Goal: Complete Application Form: Complete application form

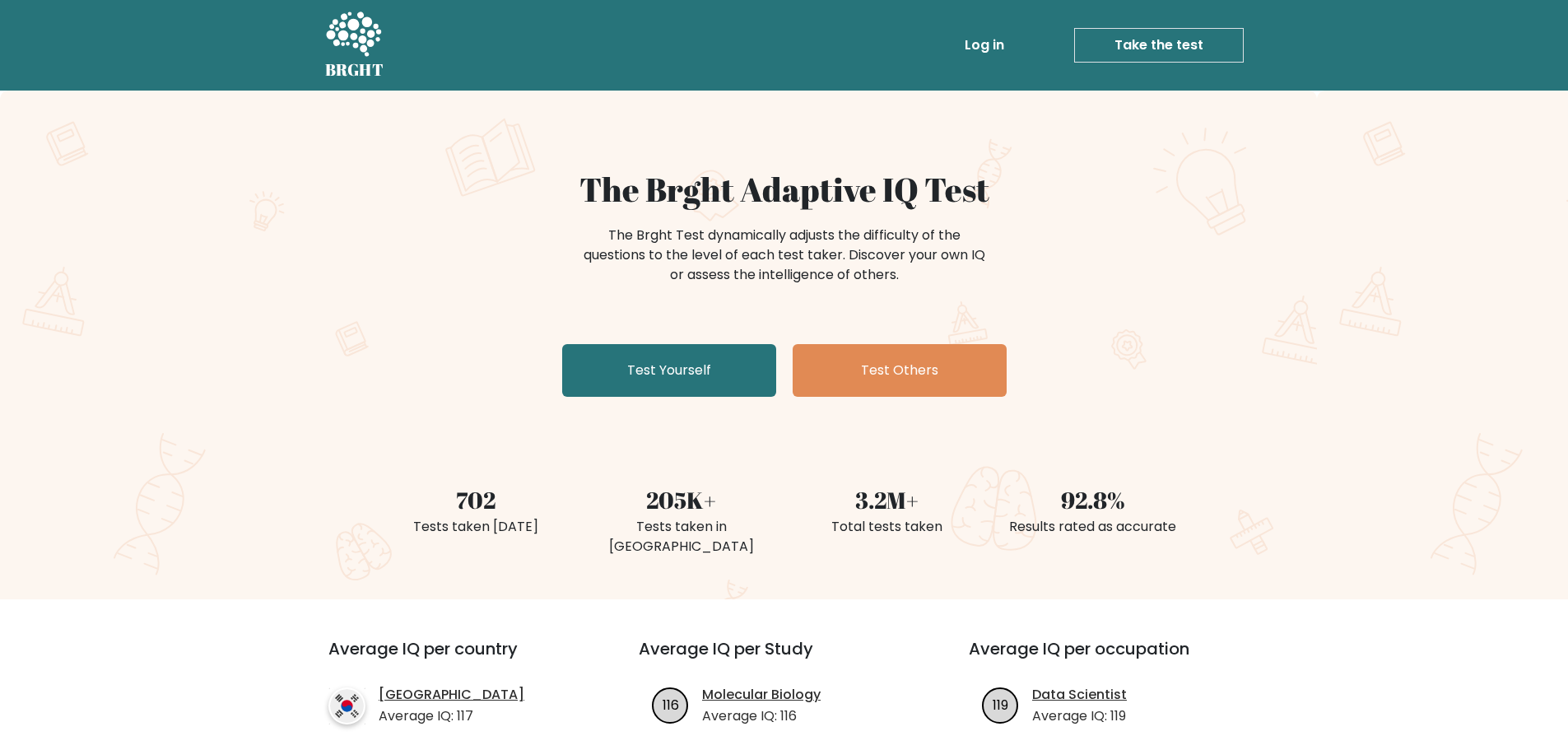
click at [1125, 48] on link "Take the test" at bounding box center [1159, 44] width 169 height 34
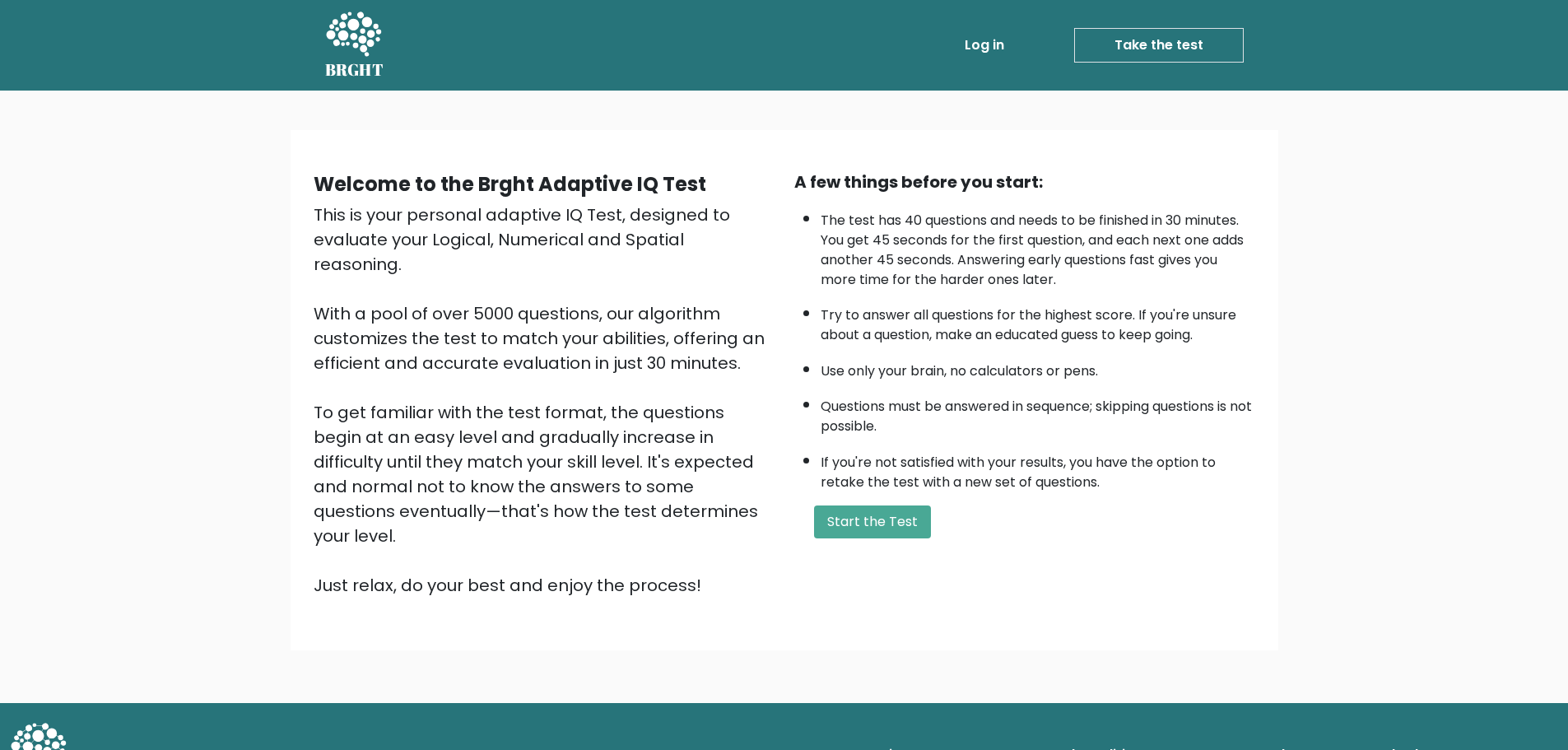
click at [1177, 40] on link "Take the test" at bounding box center [1159, 44] width 169 height 34
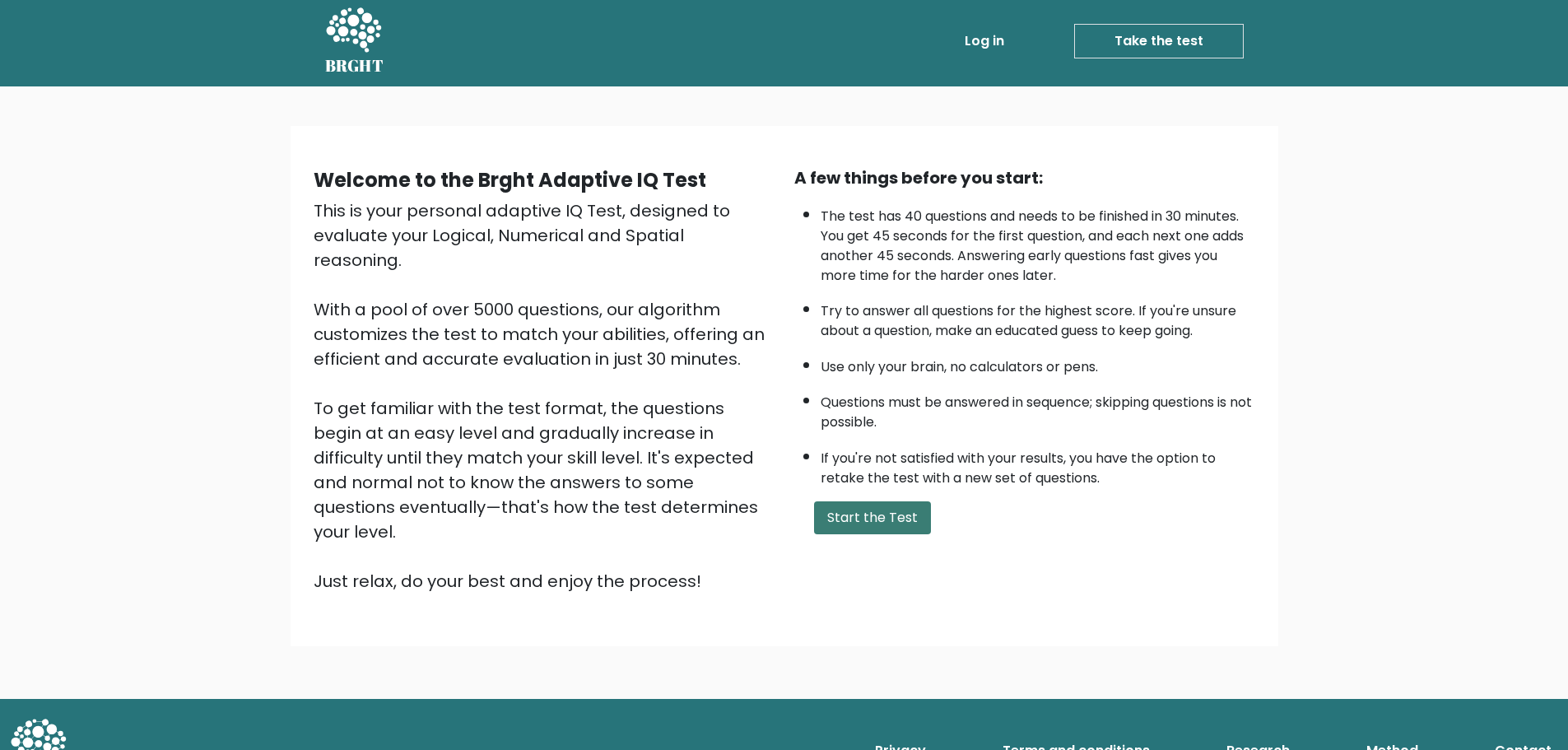
click at [880, 523] on button "Start the Test" at bounding box center [873, 517] width 117 height 33
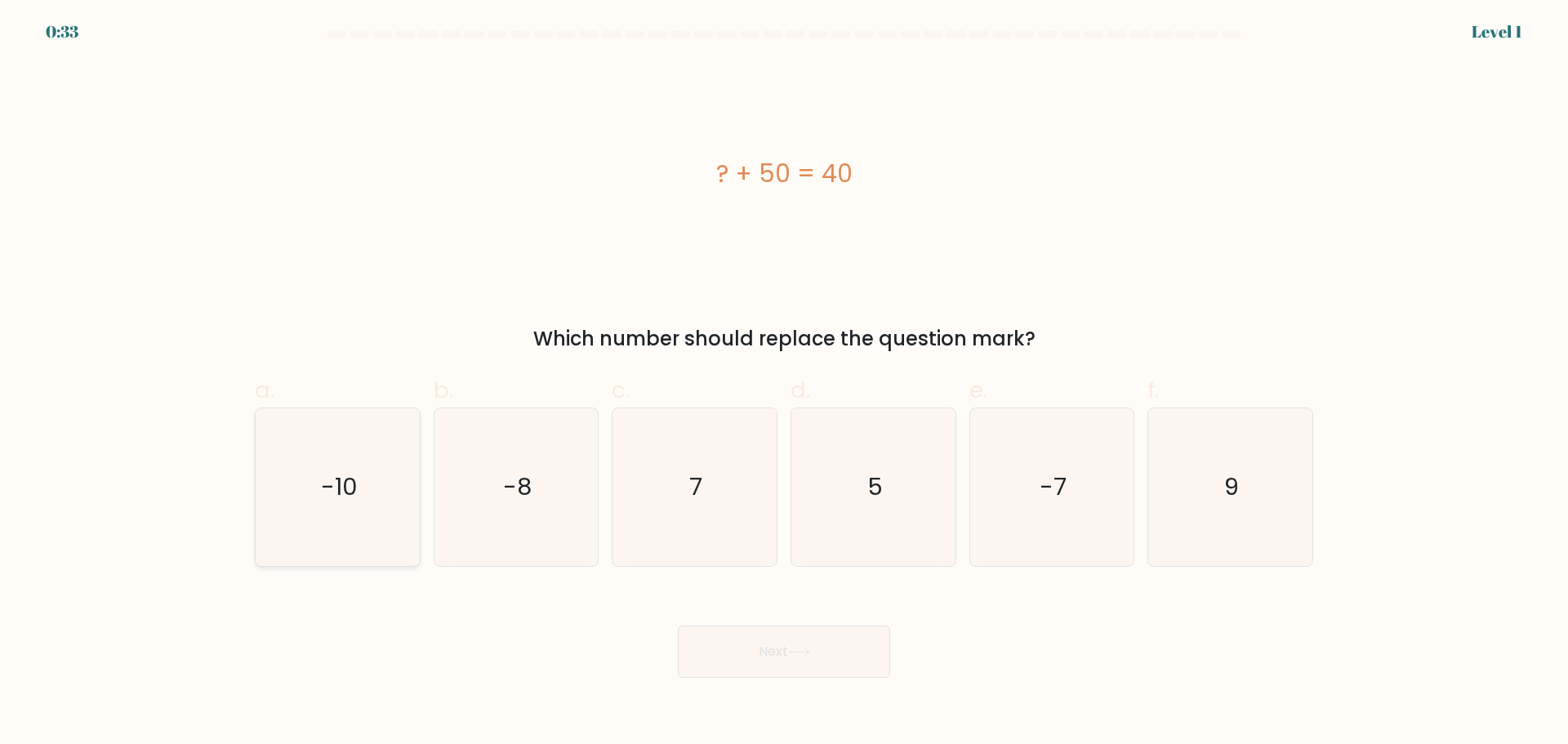
click at [339, 456] on icon "-10" at bounding box center [338, 487] width 158 height 158
click at [784, 383] on input "a. -10" at bounding box center [784, 377] width 1 height 11
radio input "true"
click at [855, 648] on button "Next" at bounding box center [783, 652] width 212 height 52
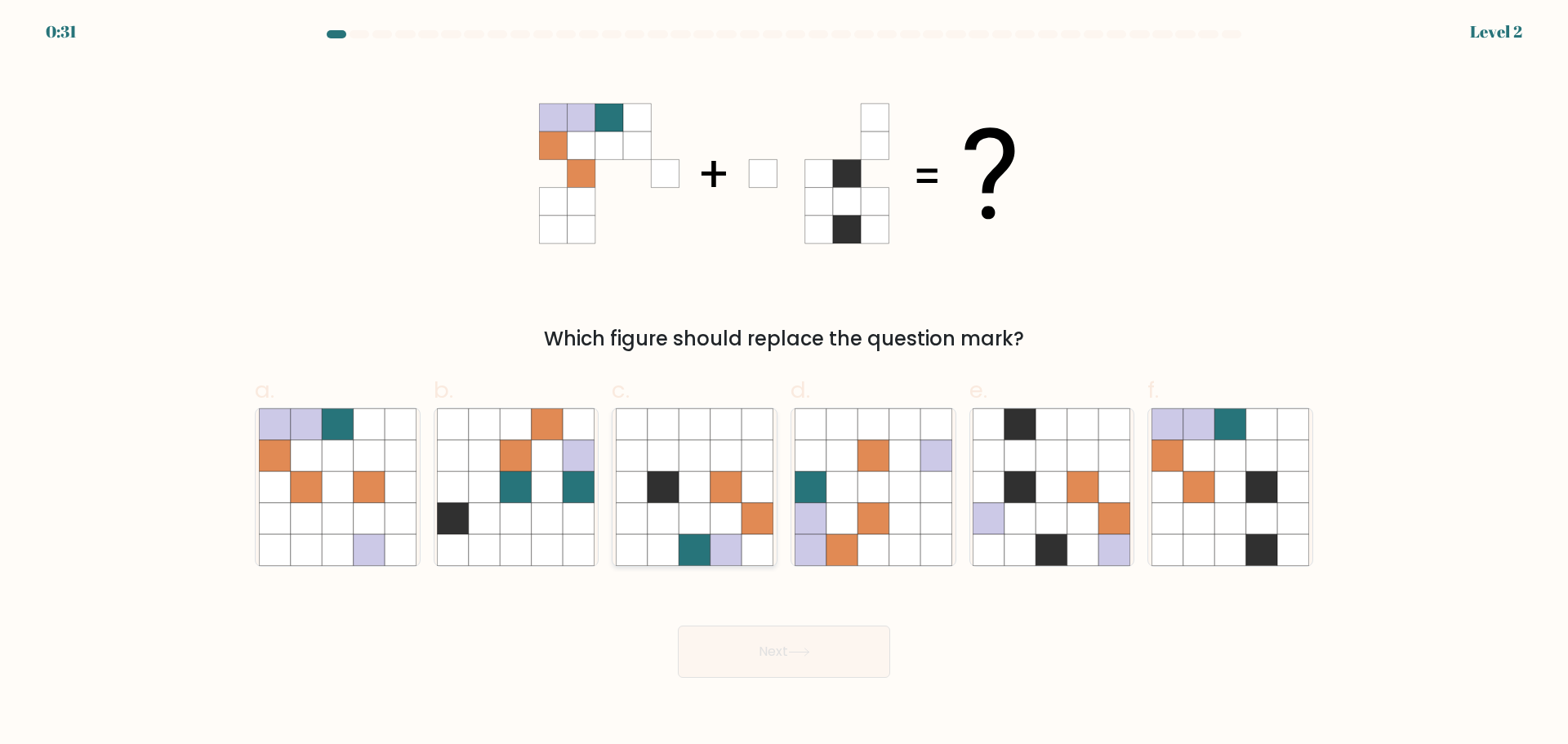
click at [681, 491] on icon at bounding box center [693, 486] width 31 height 31
click at [784, 383] on input "c." at bounding box center [784, 377] width 1 height 11
radio input "true"
click at [783, 653] on button "Next" at bounding box center [783, 652] width 212 height 52
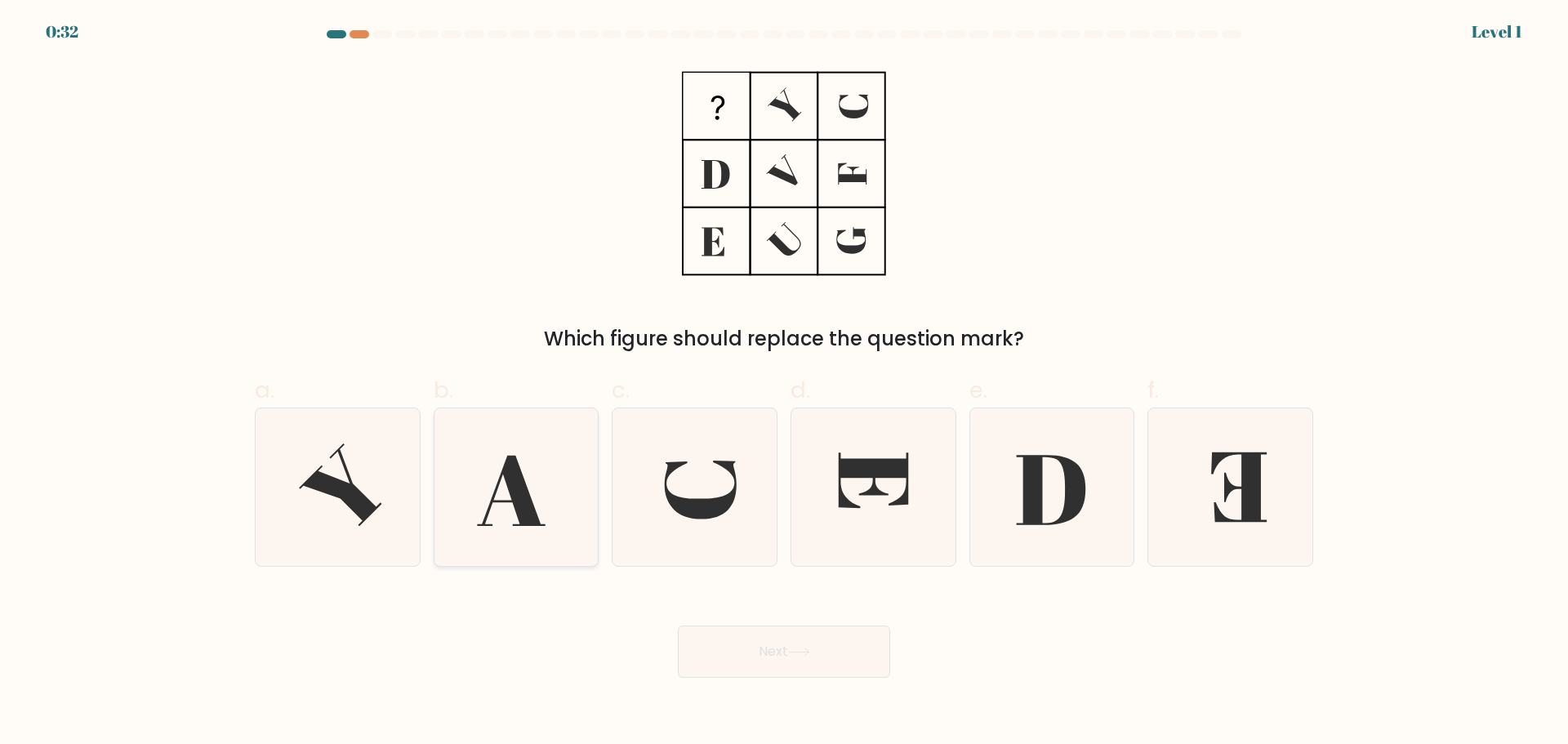
click at [552, 462] on icon at bounding box center [516, 487] width 158 height 158
click at [784, 383] on input "b." at bounding box center [784, 377] width 1 height 11
radio input "true"
click at [767, 674] on button "Next" at bounding box center [783, 652] width 212 height 52
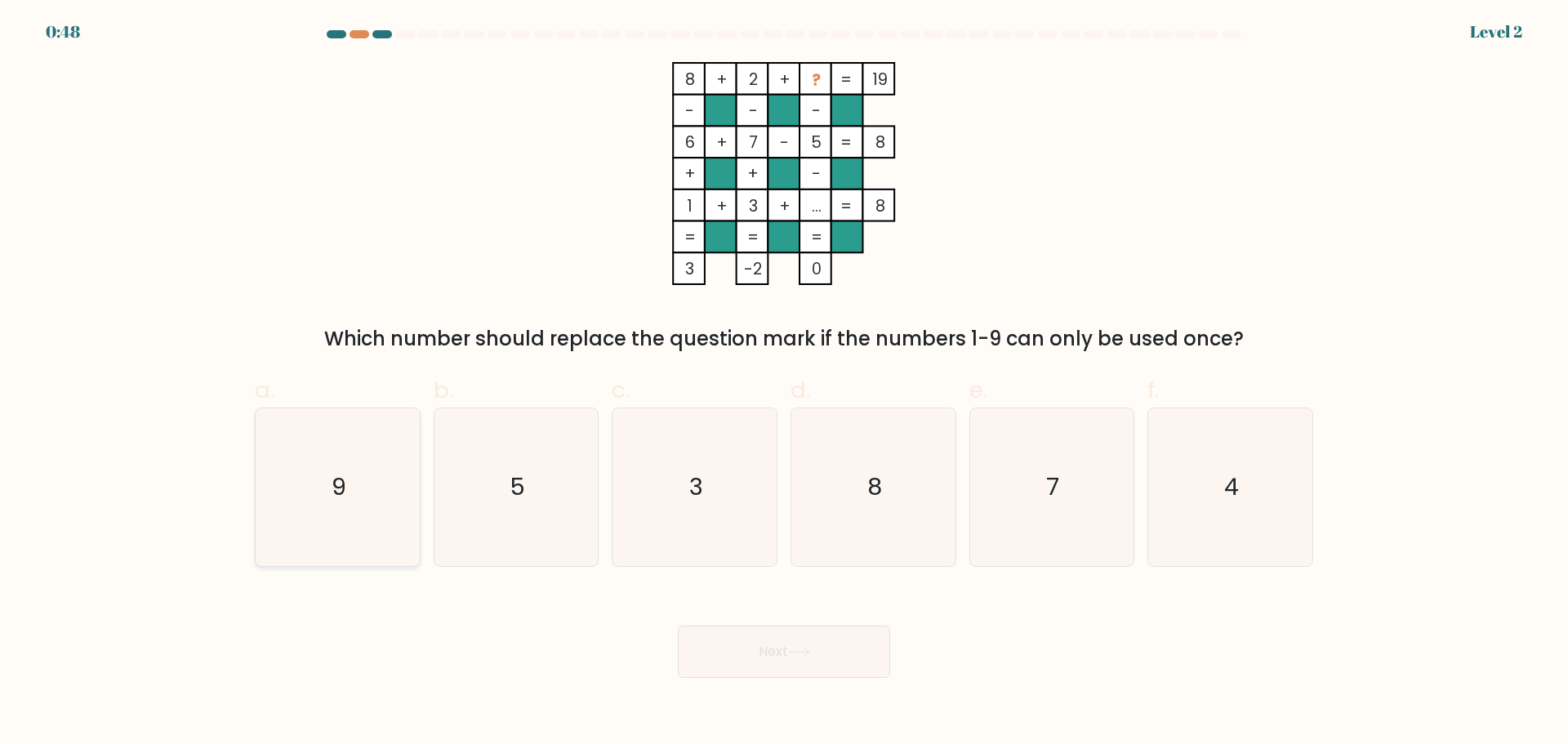
click at [348, 522] on icon "9" at bounding box center [338, 487] width 158 height 158
click at [784, 383] on input "a. 9" at bounding box center [784, 377] width 1 height 11
radio input "true"
click at [792, 663] on button "Next" at bounding box center [783, 652] width 212 height 52
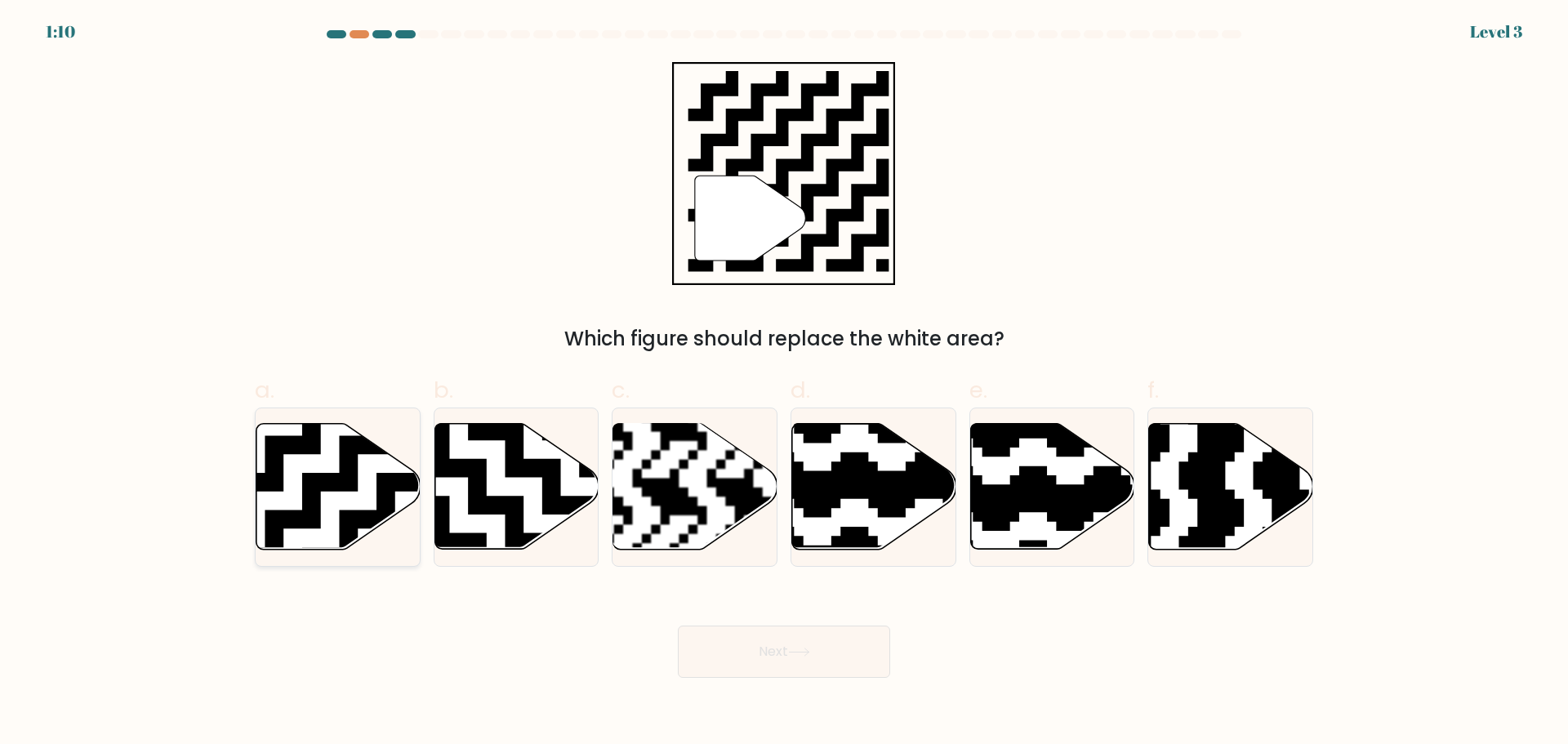
click at [341, 482] on icon at bounding box center [396, 416] width 298 height 298
click at [784, 383] on input "a." at bounding box center [784, 377] width 1 height 11
radio input "true"
click at [801, 650] on icon at bounding box center [799, 652] width 22 height 9
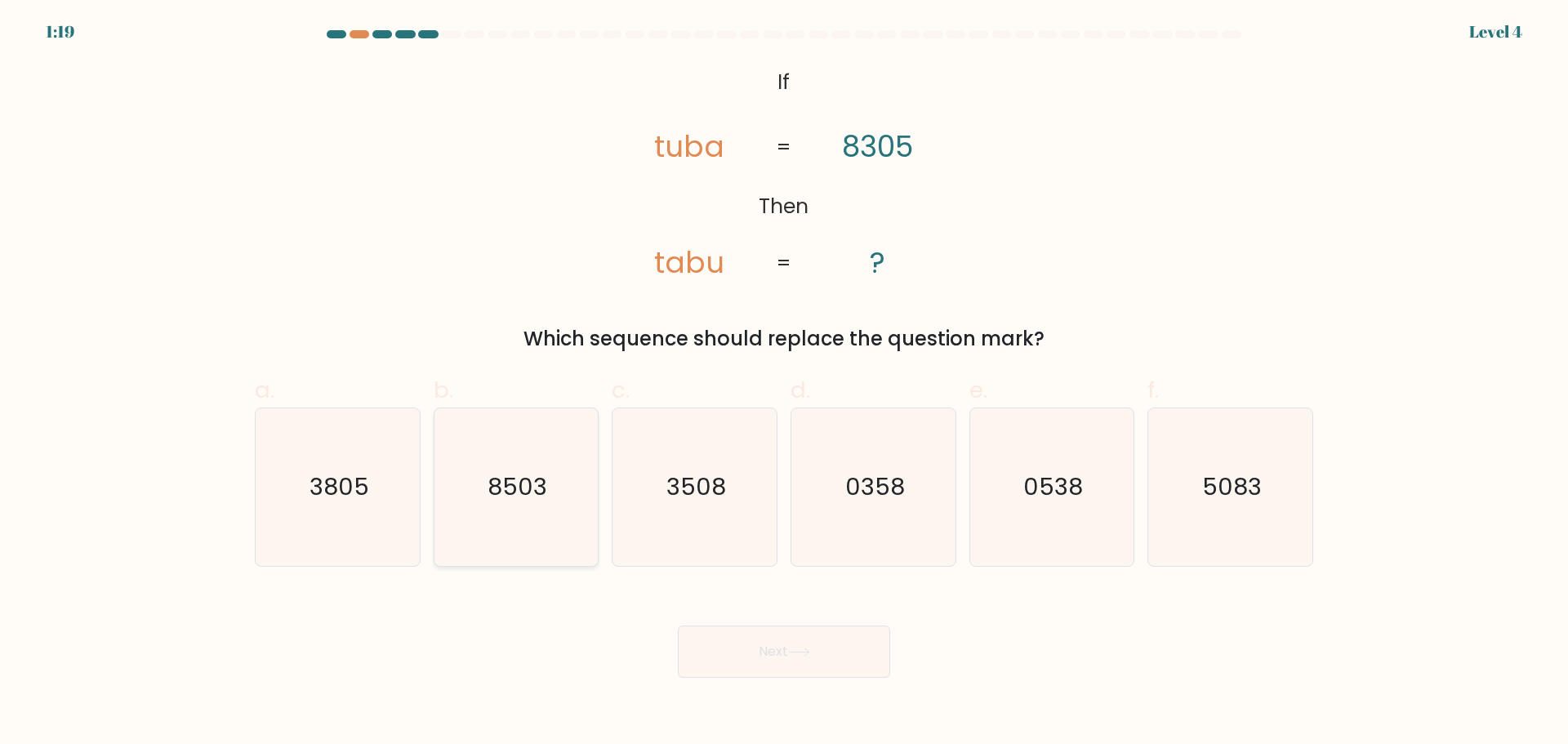
click at [575, 488] on icon "8503" at bounding box center [516, 487] width 158 height 158
click at [784, 383] on input "b. 8503" at bounding box center [784, 377] width 1 height 11
radio input "true"
click at [775, 658] on button "Next" at bounding box center [783, 652] width 212 height 52
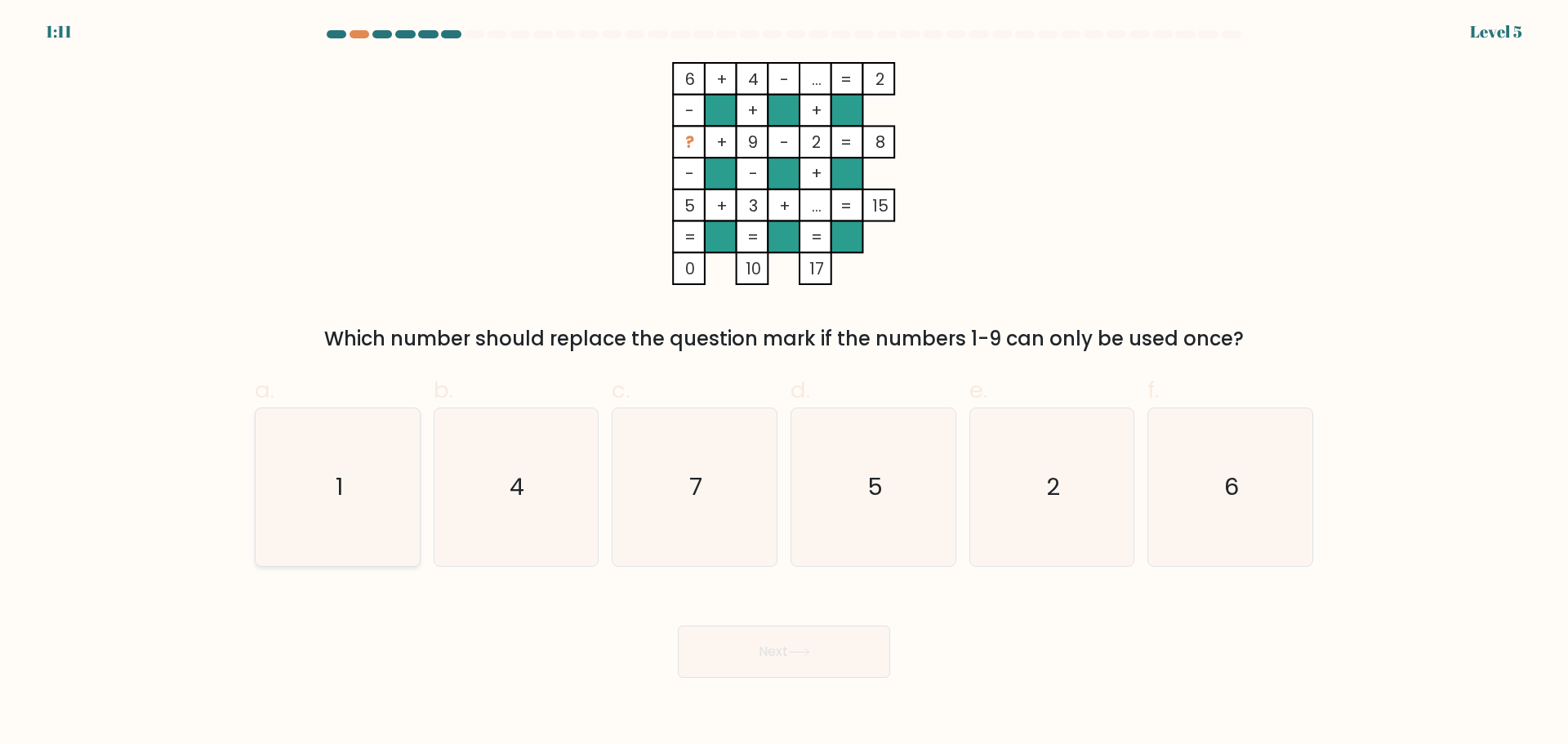
click at [327, 502] on icon "1" at bounding box center [338, 487] width 158 height 158
click at [784, 383] on input "a. 1" at bounding box center [784, 377] width 1 height 11
radio input "true"
click at [835, 657] on button "Next" at bounding box center [783, 652] width 212 height 52
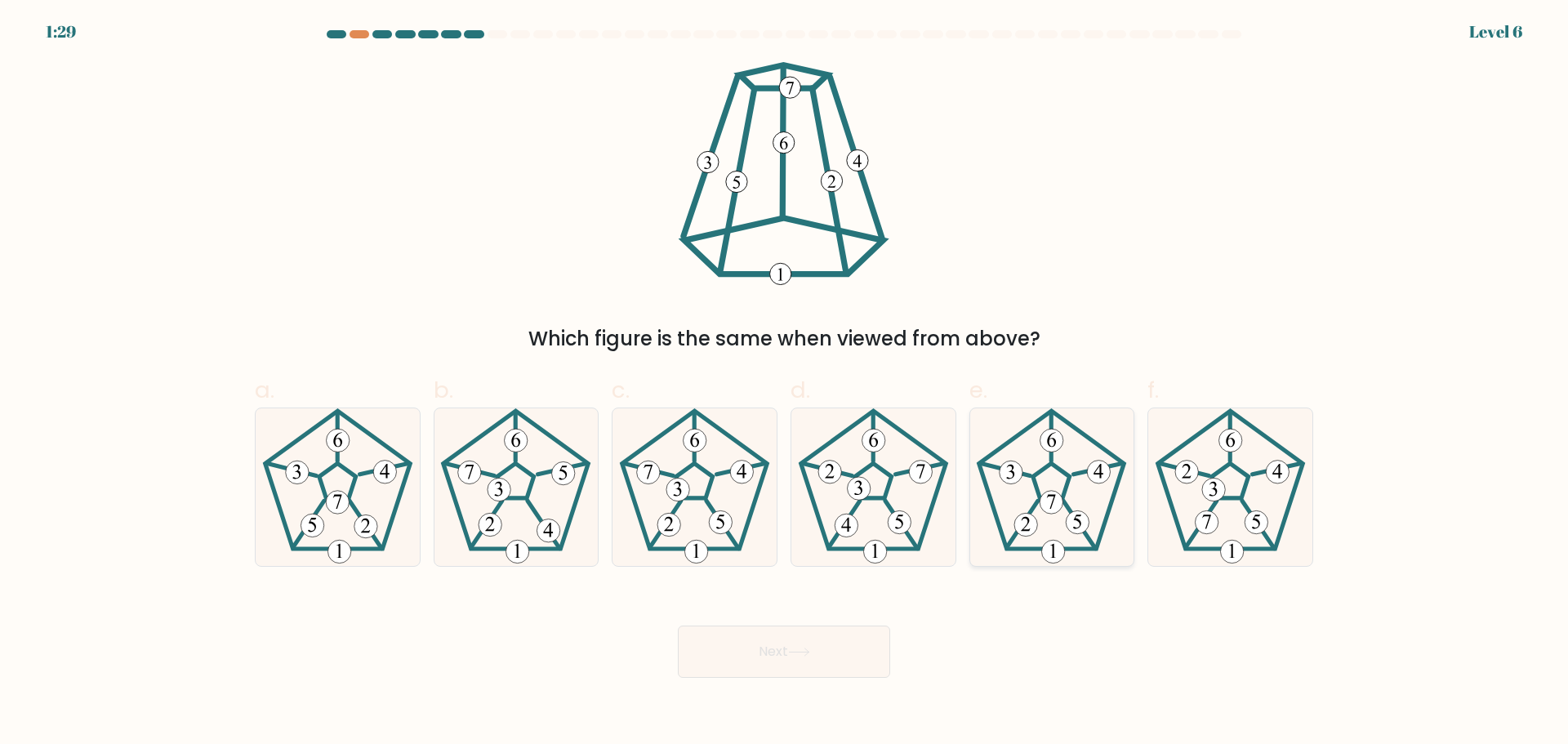
click at [1036, 501] on 162 at bounding box center [1022, 524] width 31 height 47
click at [785, 383] on input "e." at bounding box center [784, 377] width 1 height 11
radio input "true"
click at [375, 499] on icon at bounding box center [338, 487] width 158 height 158
click at [784, 383] on input "a." at bounding box center [784, 377] width 1 height 11
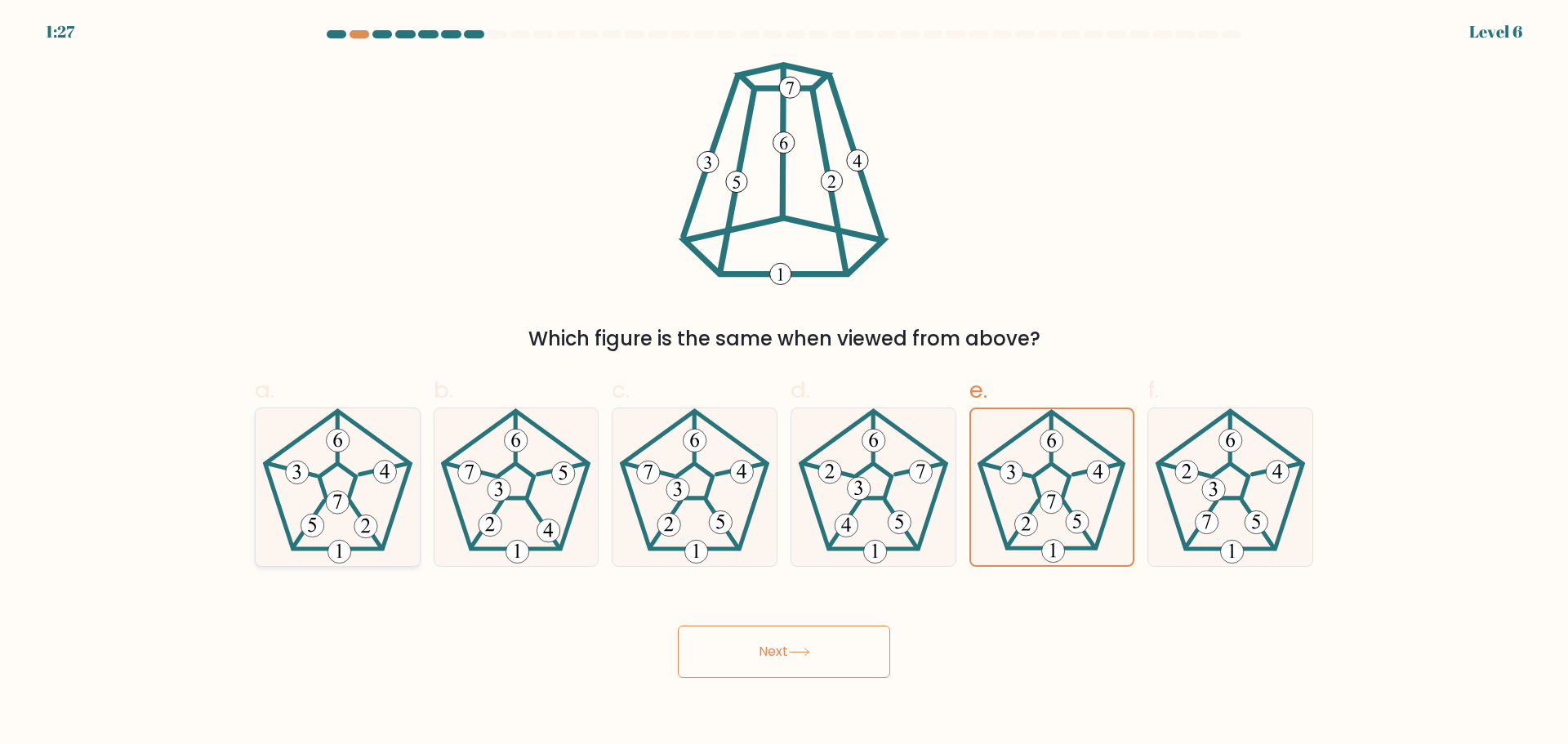
radio input "true"
click at [784, 645] on button "Next" at bounding box center [783, 652] width 212 height 52
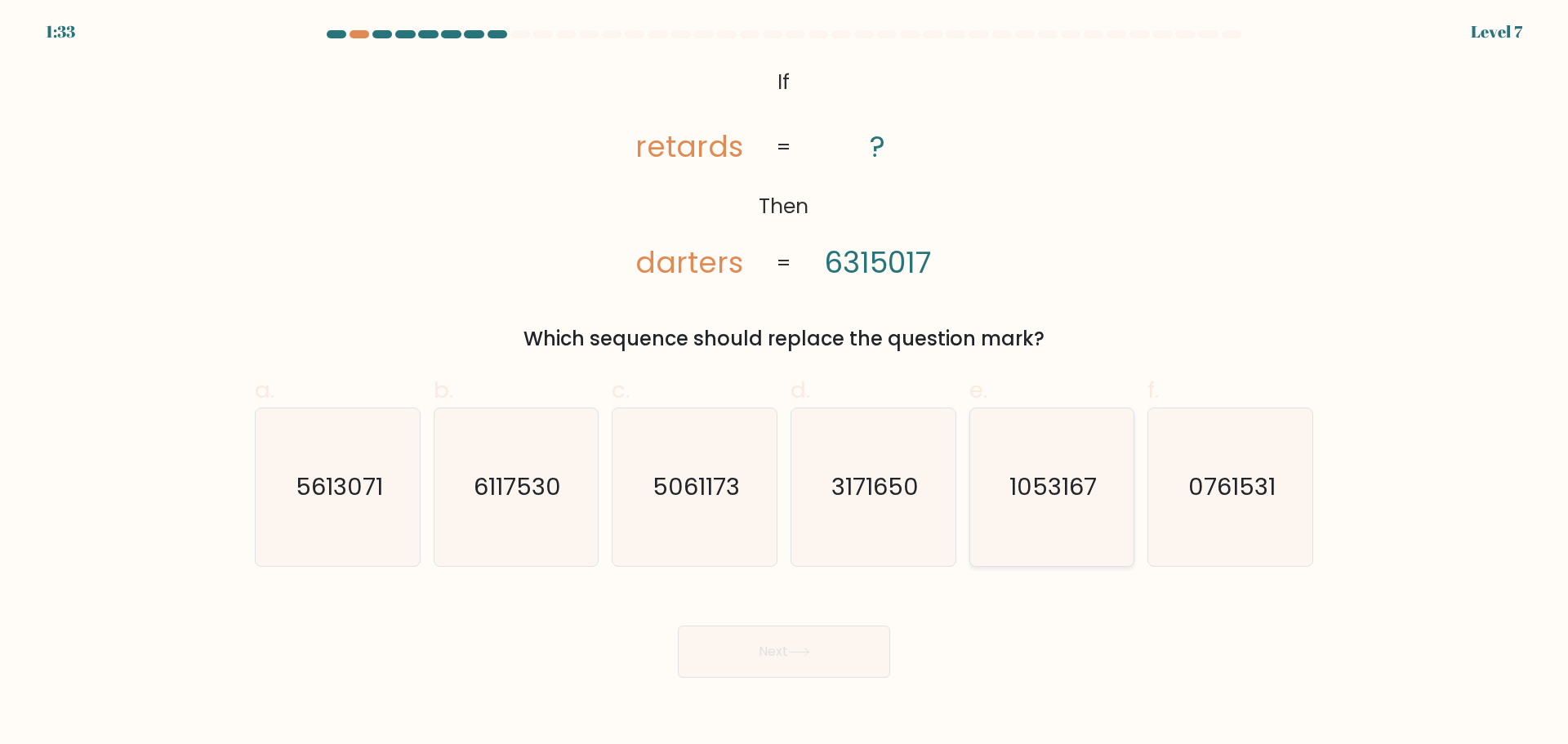
click at [1053, 493] on text "1053167" at bounding box center [1053, 486] width 87 height 32
click at [785, 383] on input "e. 1053167" at bounding box center [784, 377] width 1 height 11
radio input "true"
click at [834, 648] on button "Next" at bounding box center [783, 652] width 212 height 52
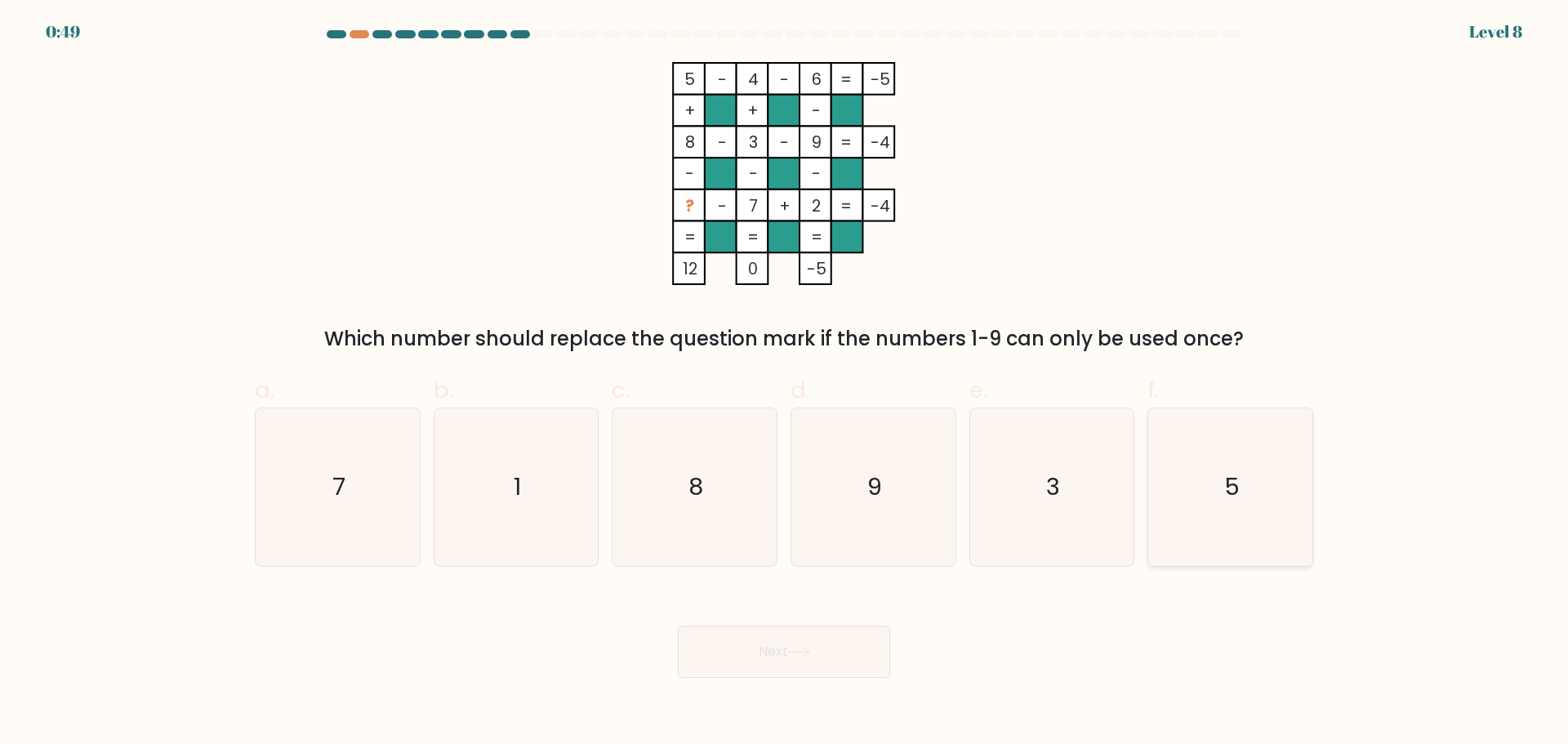
click at [1235, 475] on text "5" at bounding box center [1232, 486] width 16 height 32
click at [785, 383] on input "f. 5" at bounding box center [784, 377] width 1 height 11
radio input "true"
click at [807, 656] on icon at bounding box center [799, 652] width 22 height 9
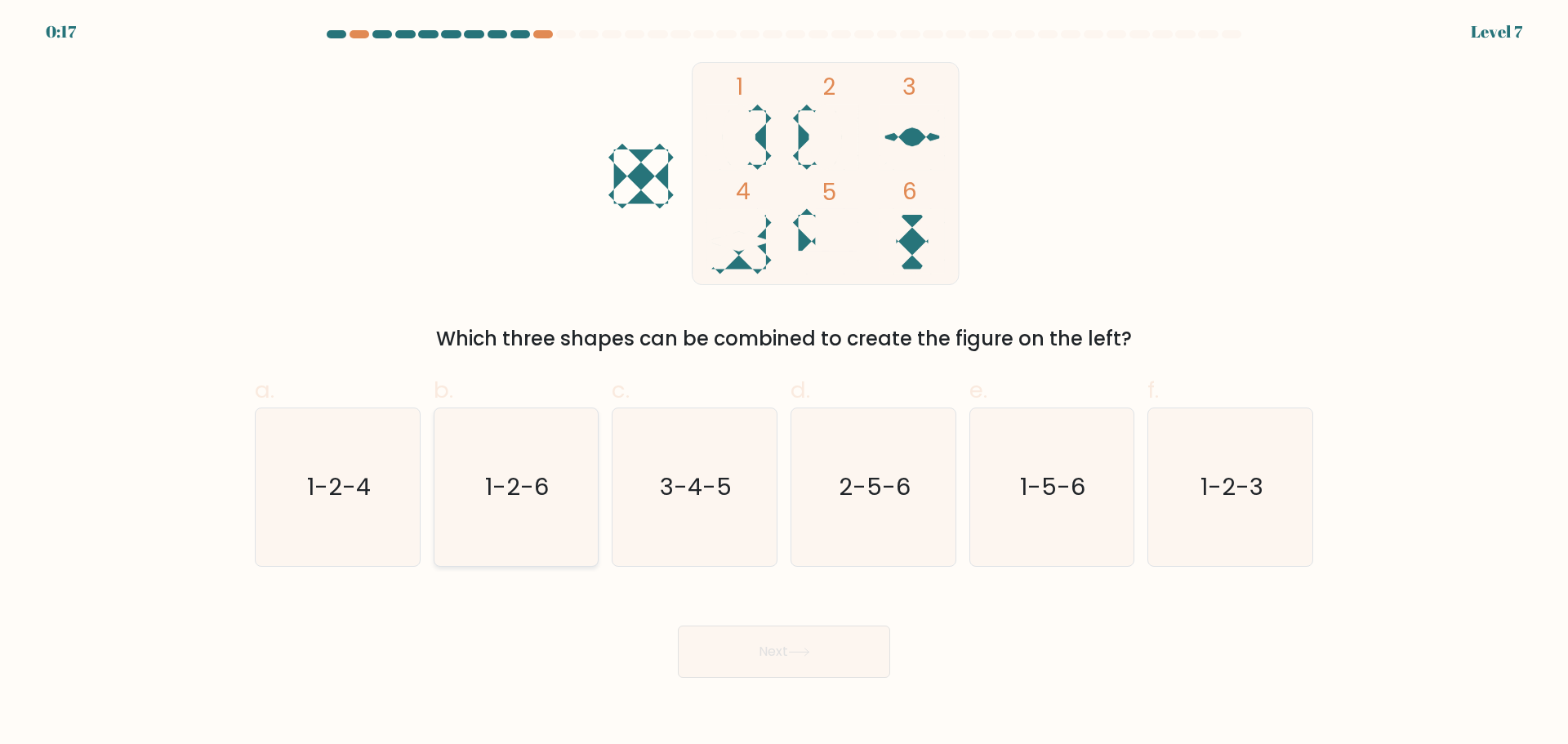
click at [471, 497] on icon "1-2-6" at bounding box center [516, 487] width 158 height 158
click at [784, 383] on input "b. 1-2-6" at bounding box center [784, 377] width 1 height 11
radio input "true"
click at [824, 659] on button "Next" at bounding box center [783, 652] width 212 height 52
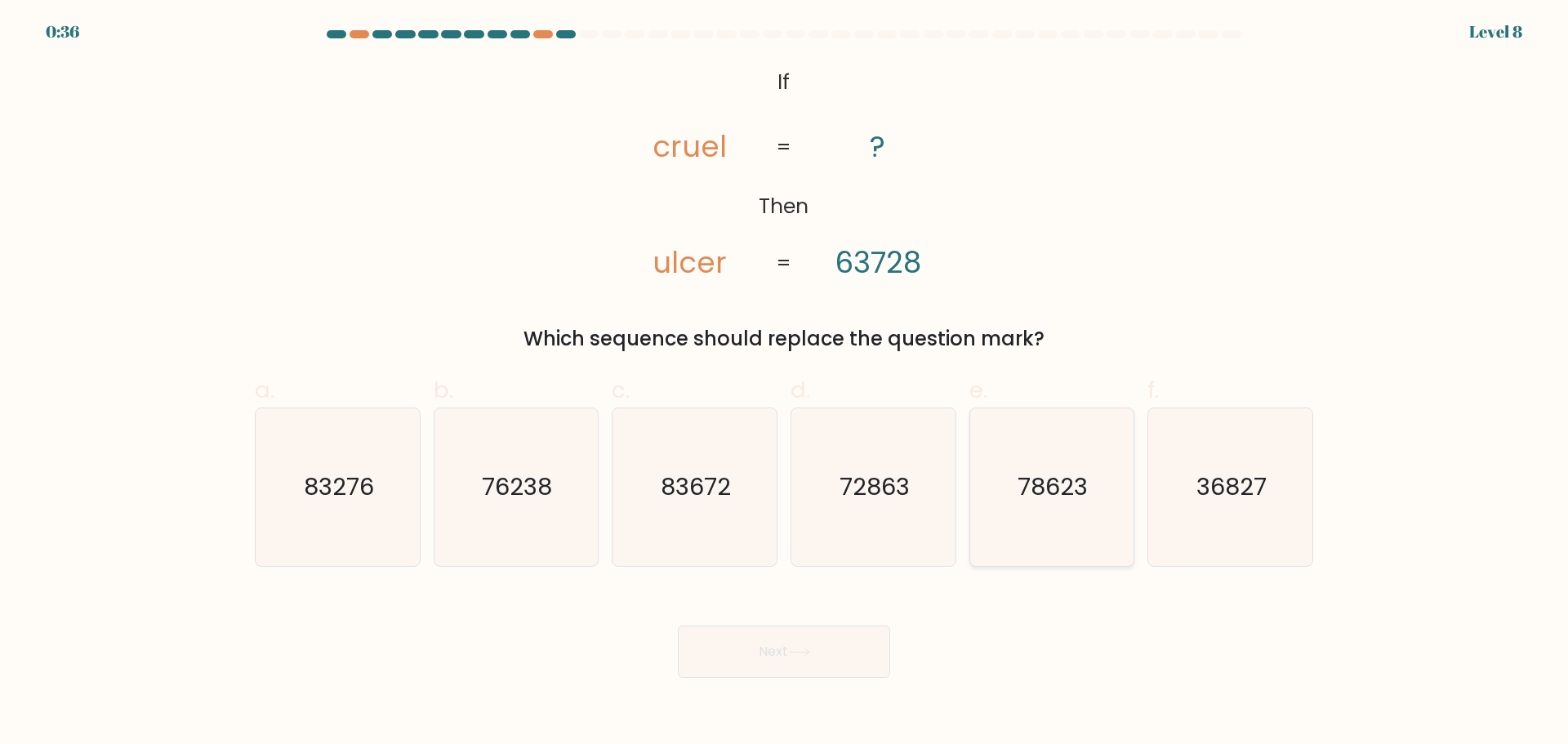
click at [1058, 494] on text "78623" at bounding box center [1053, 486] width 70 height 32
click at [785, 383] on input "e. 78623" at bounding box center [784, 377] width 1 height 11
radio input "true"
click at [752, 649] on button "Next" at bounding box center [783, 652] width 212 height 52
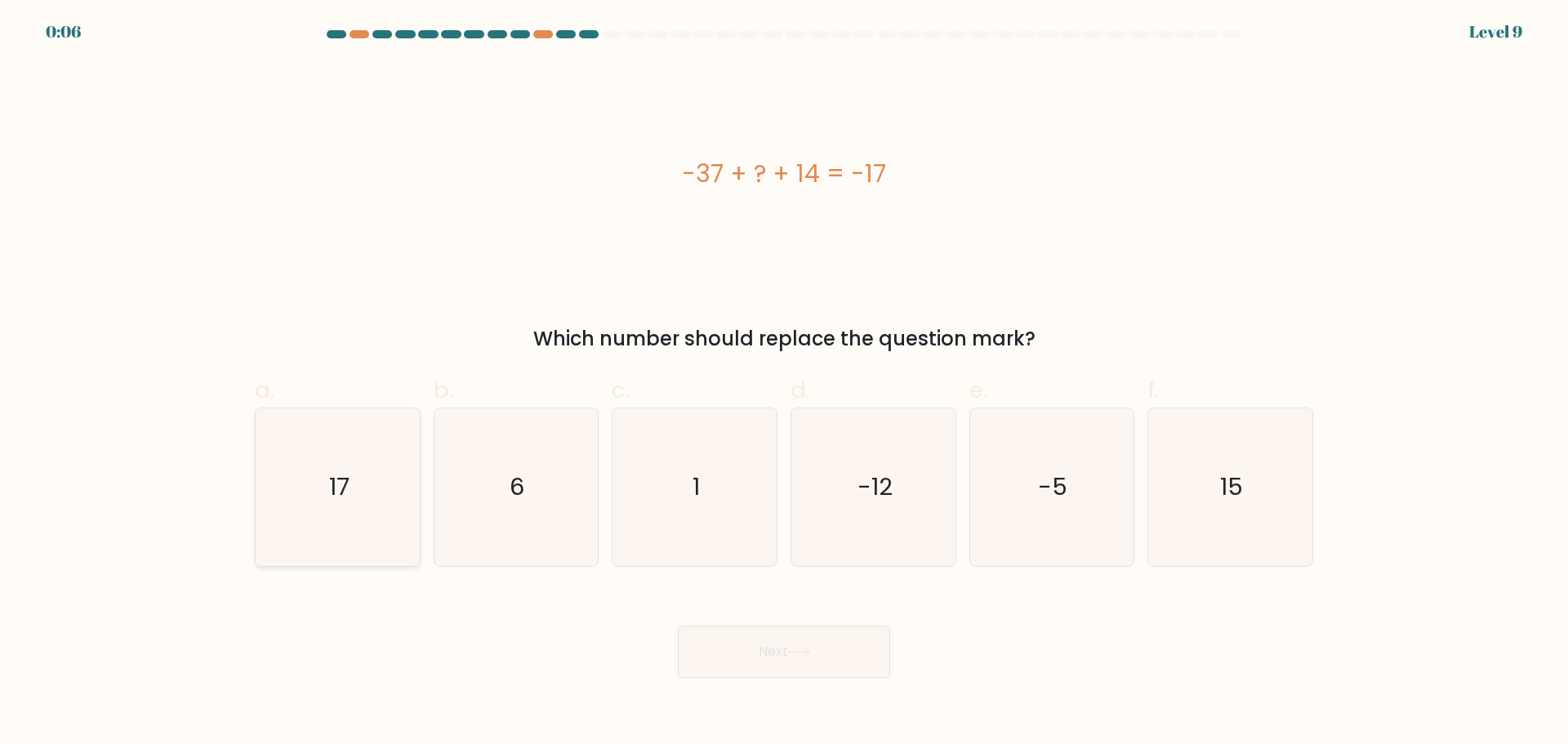
click at [324, 506] on icon "17" at bounding box center [338, 487] width 158 height 158
click at [784, 383] on input "a. 17" at bounding box center [784, 377] width 1 height 11
radio input "true"
click at [853, 655] on button "Next" at bounding box center [783, 652] width 212 height 52
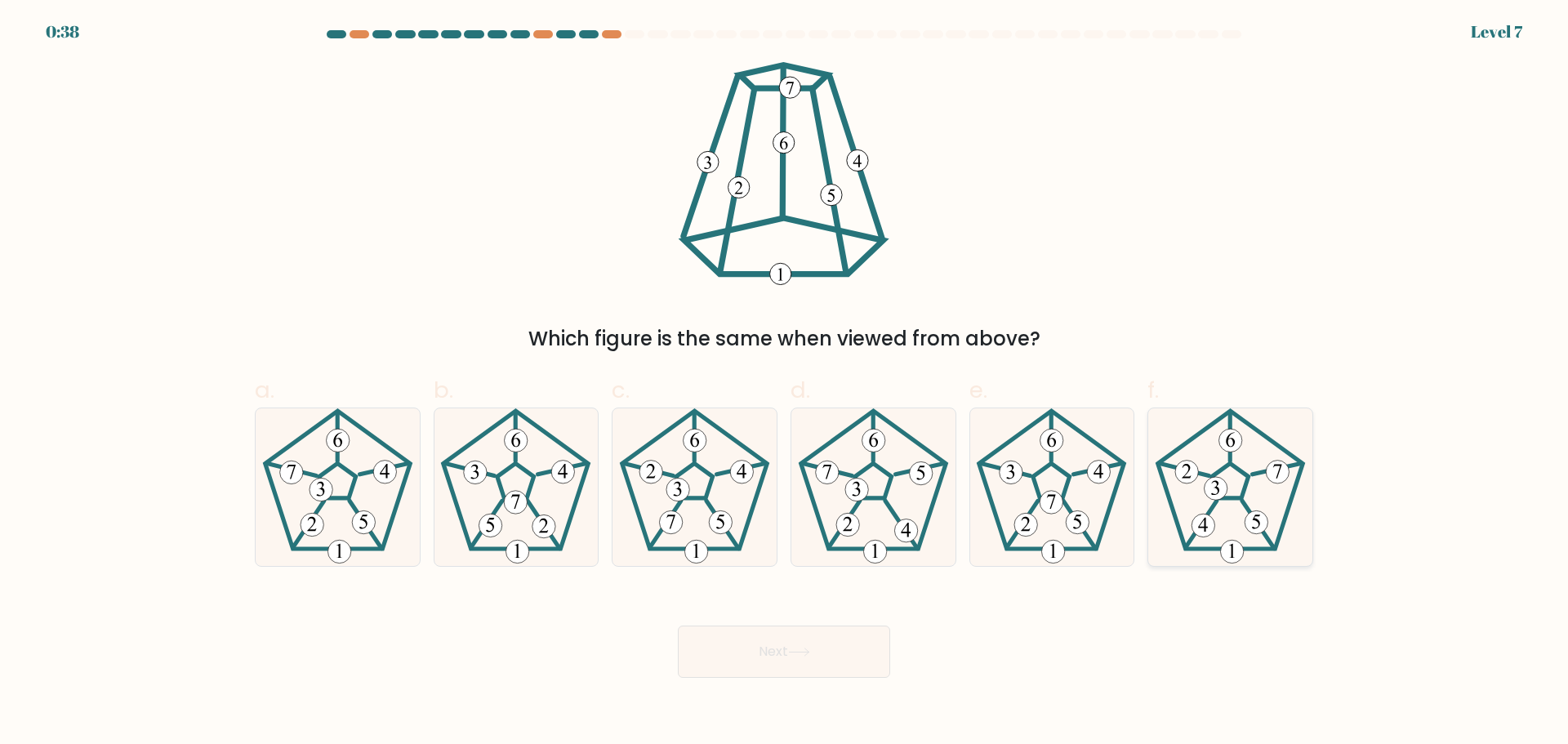
click at [1240, 469] on 268 at bounding box center [1230, 480] width 37 height 35
click at [785, 383] on input "f." at bounding box center [784, 377] width 1 height 11
radio input "true"
click at [671, 500] on icon at bounding box center [695, 487] width 158 height 158
click at [784, 383] on input "c." at bounding box center [784, 377] width 1 height 11
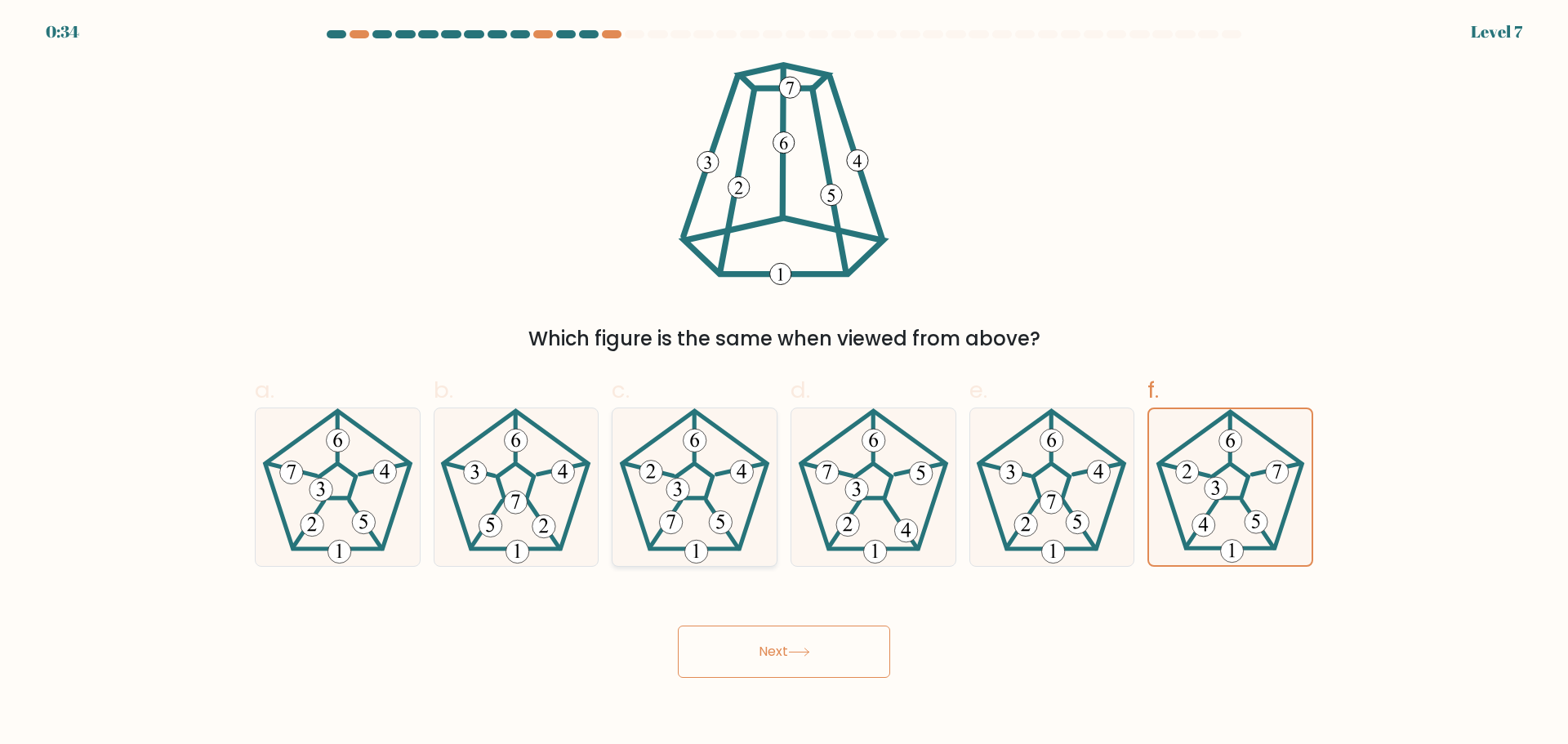
radio input "true"
click at [1048, 454] on icon at bounding box center [1052, 487] width 158 height 158
click at [785, 383] on input "e." at bounding box center [784, 377] width 1 height 11
radio input "true"
click at [796, 648] on icon at bounding box center [799, 652] width 22 height 9
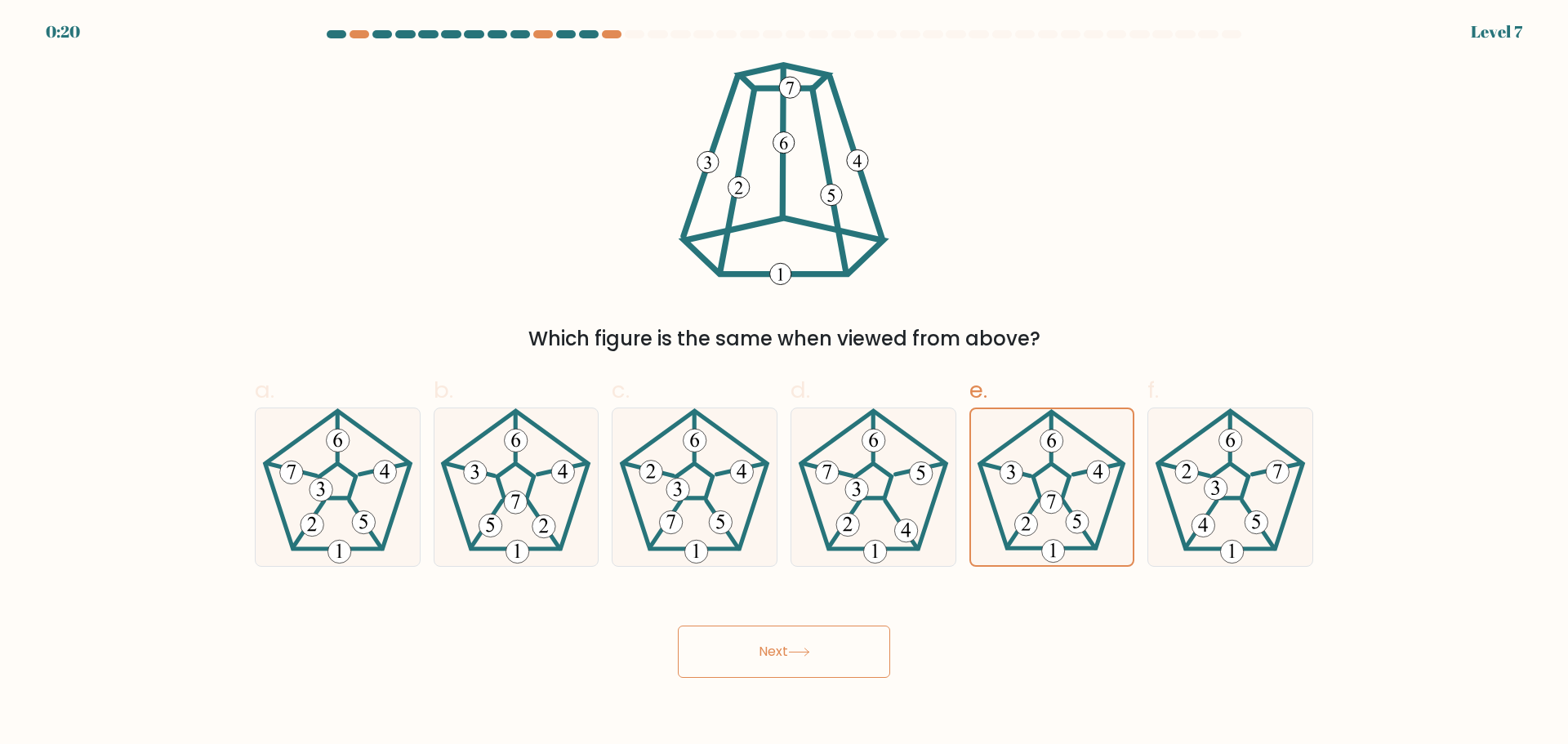
click at [769, 652] on button "Next" at bounding box center [783, 652] width 212 height 52
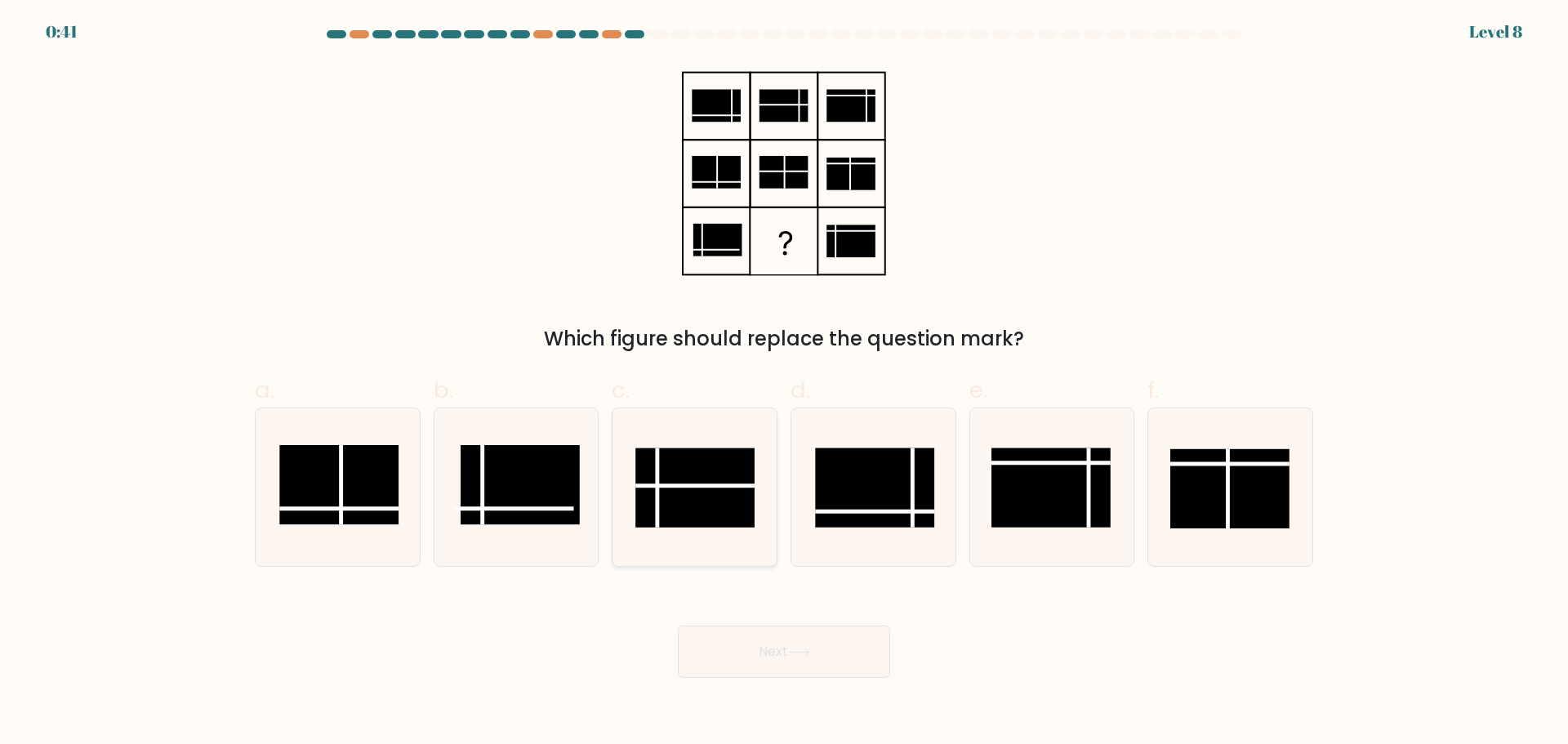
click at [683, 505] on rect at bounding box center [694, 486] width 119 height 79
click at [784, 383] on input "c." at bounding box center [784, 377] width 1 height 11
radio input "true"
click at [792, 651] on icon at bounding box center [799, 652] width 22 height 9
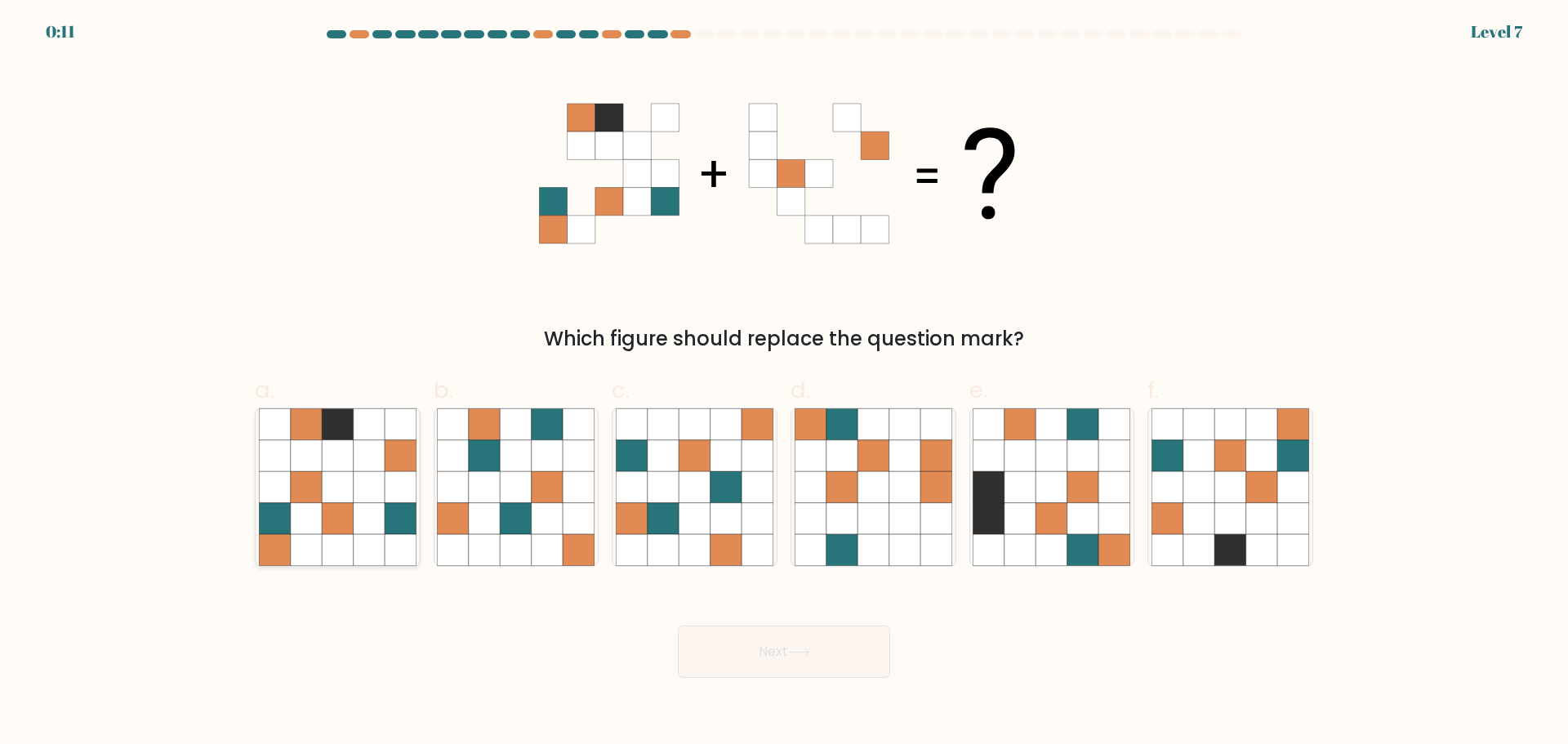
click at [382, 513] on icon at bounding box center [368, 517] width 31 height 31
click at [784, 383] on input "a." at bounding box center [784, 377] width 1 height 11
radio input "true"
click at [782, 660] on button "Next" at bounding box center [783, 652] width 212 height 52
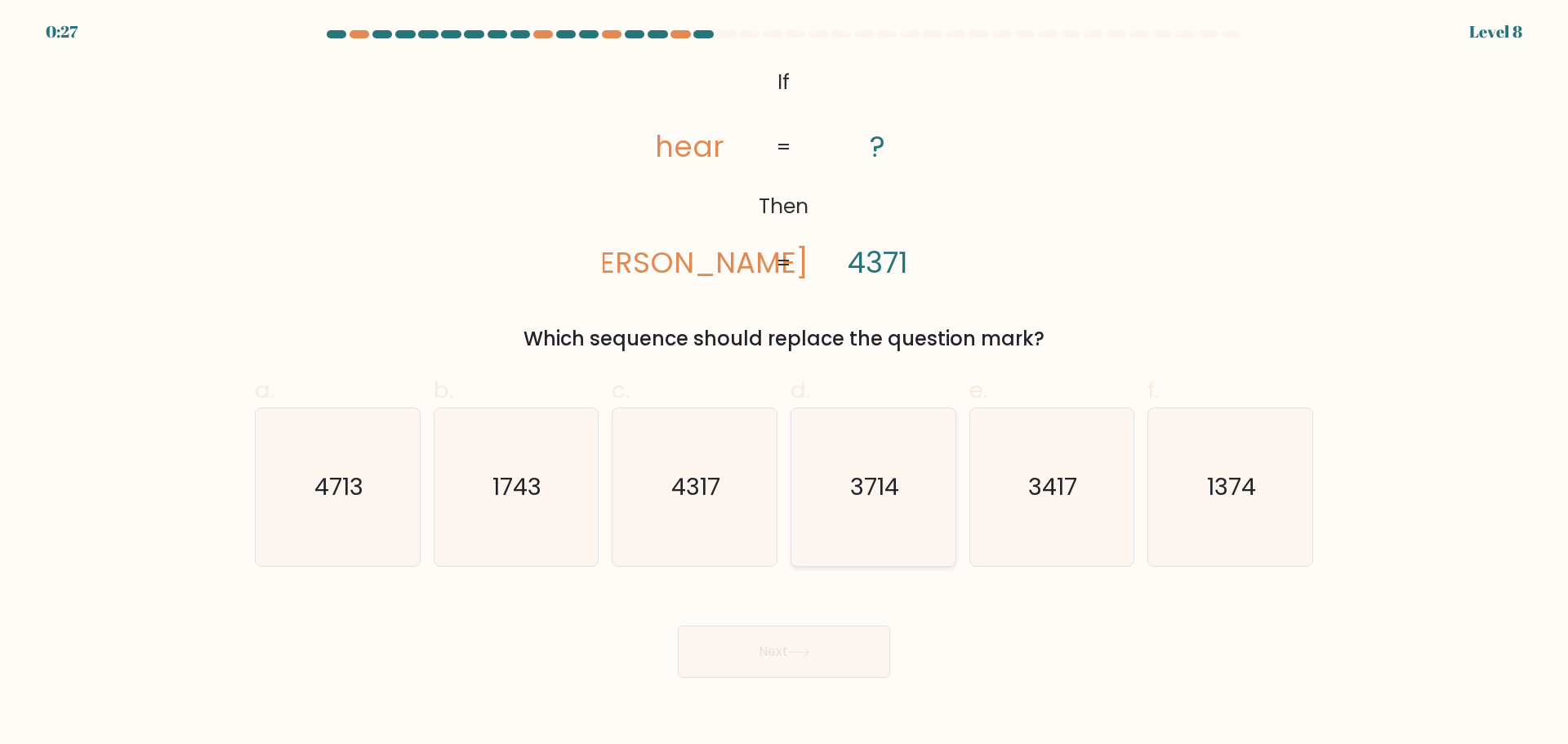
click at [859, 521] on icon "3714" at bounding box center [874, 487] width 158 height 158
click at [785, 383] on input "d. 3714" at bounding box center [784, 377] width 1 height 11
radio input "true"
click at [788, 654] on button "Next" at bounding box center [783, 652] width 212 height 52
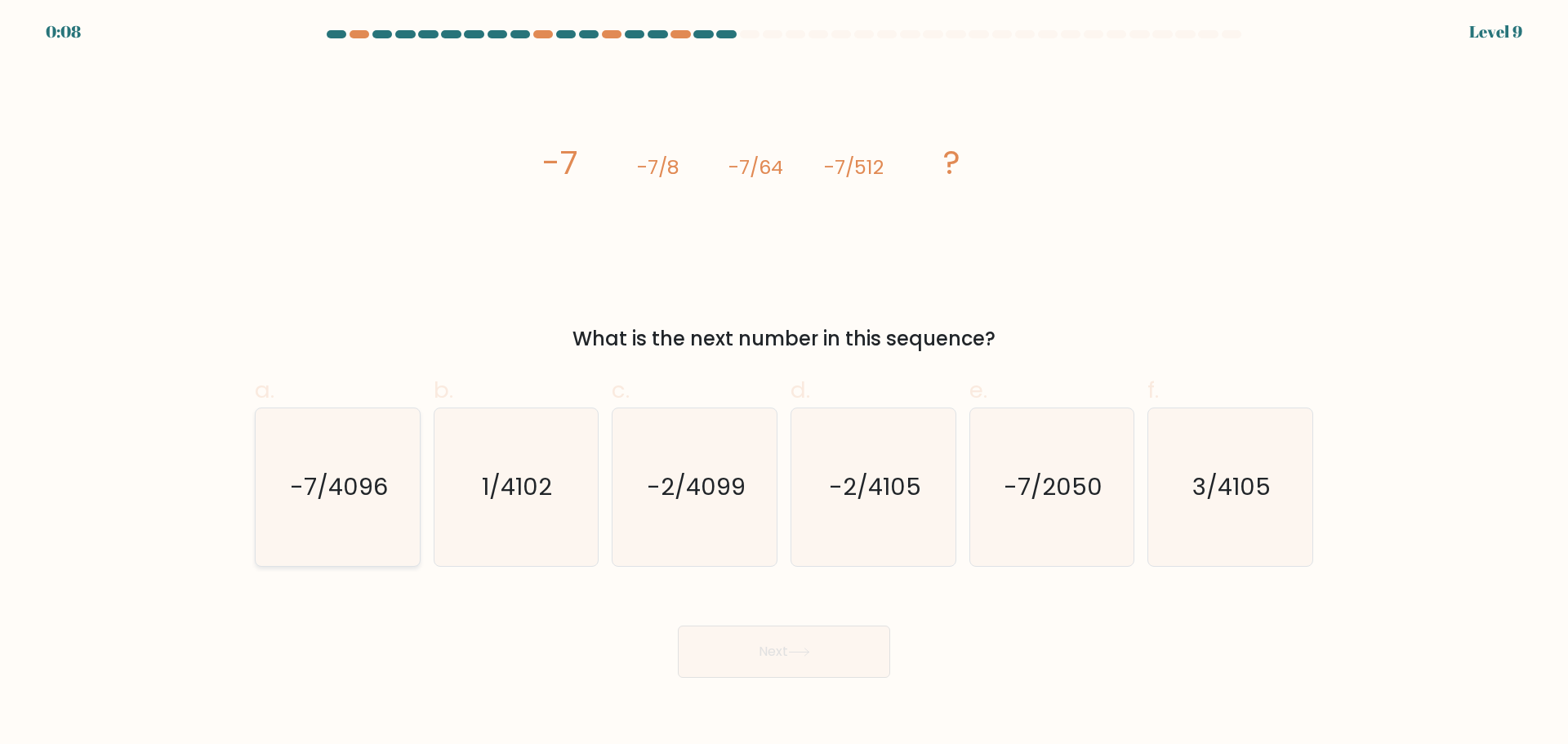
click at [356, 502] on text "-7/4096" at bounding box center [339, 486] width 98 height 32
click at [784, 383] on input "a. -7/4096" at bounding box center [784, 377] width 1 height 11
radio input "true"
click at [809, 649] on icon at bounding box center [799, 652] width 22 height 9
click at [788, 642] on button "Next" at bounding box center [783, 652] width 212 height 52
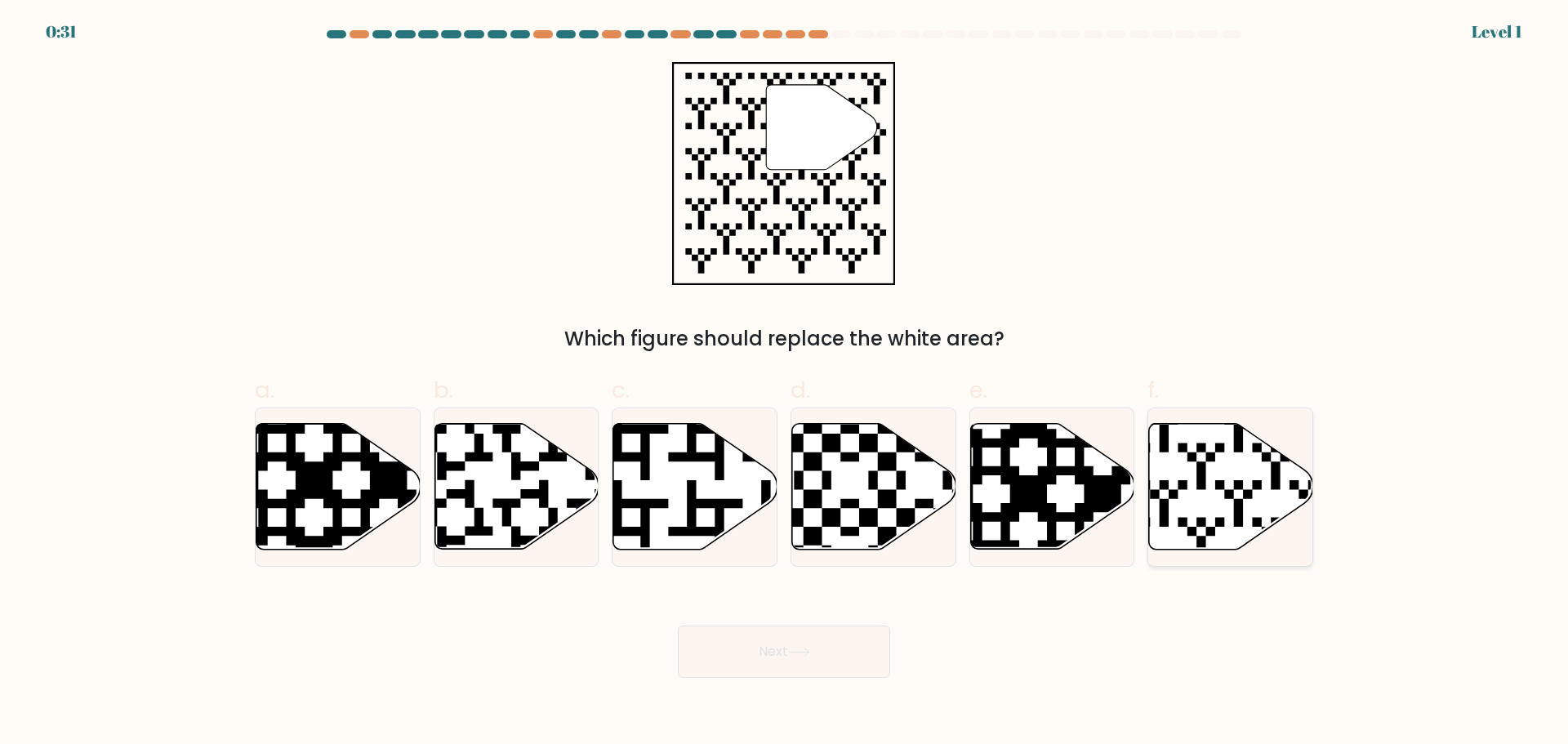
click at [1230, 477] on icon at bounding box center [1230, 485] width 164 height 126
click at [785, 383] on input "f." at bounding box center [784, 377] width 1 height 11
radio input "true"
click at [774, 653] on button "Next" at bounding box center [783, 652] width 212 height 52
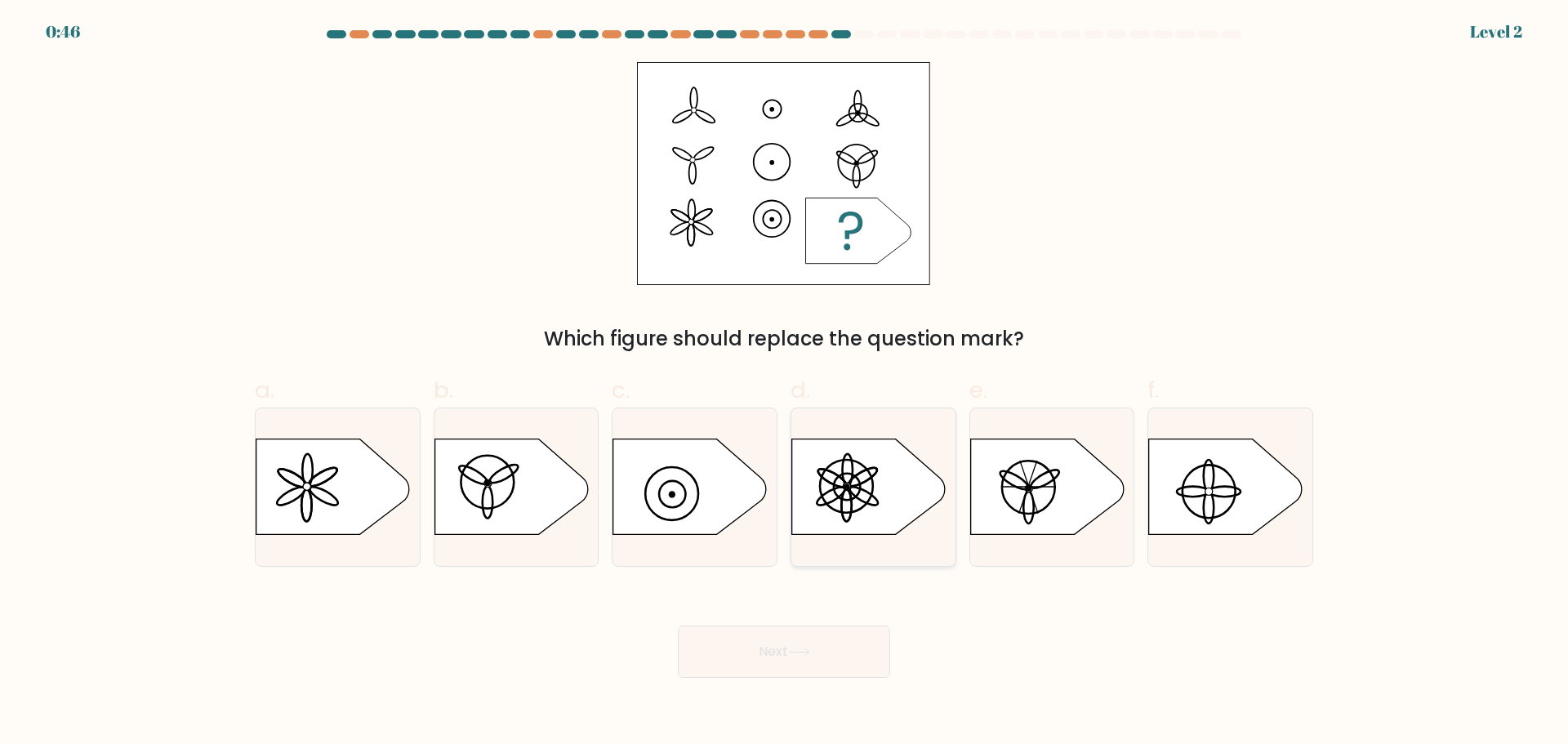
click at [881, 471] on icon at bounding box center [869, 486] width 154 height 96
click at [785, 383] on input "d." at bounding box center [784, 377] width 1 height 11
radio input "true"
click at [751, 647] on button "Next" at bounding box center [783, 652] width 212 height 52
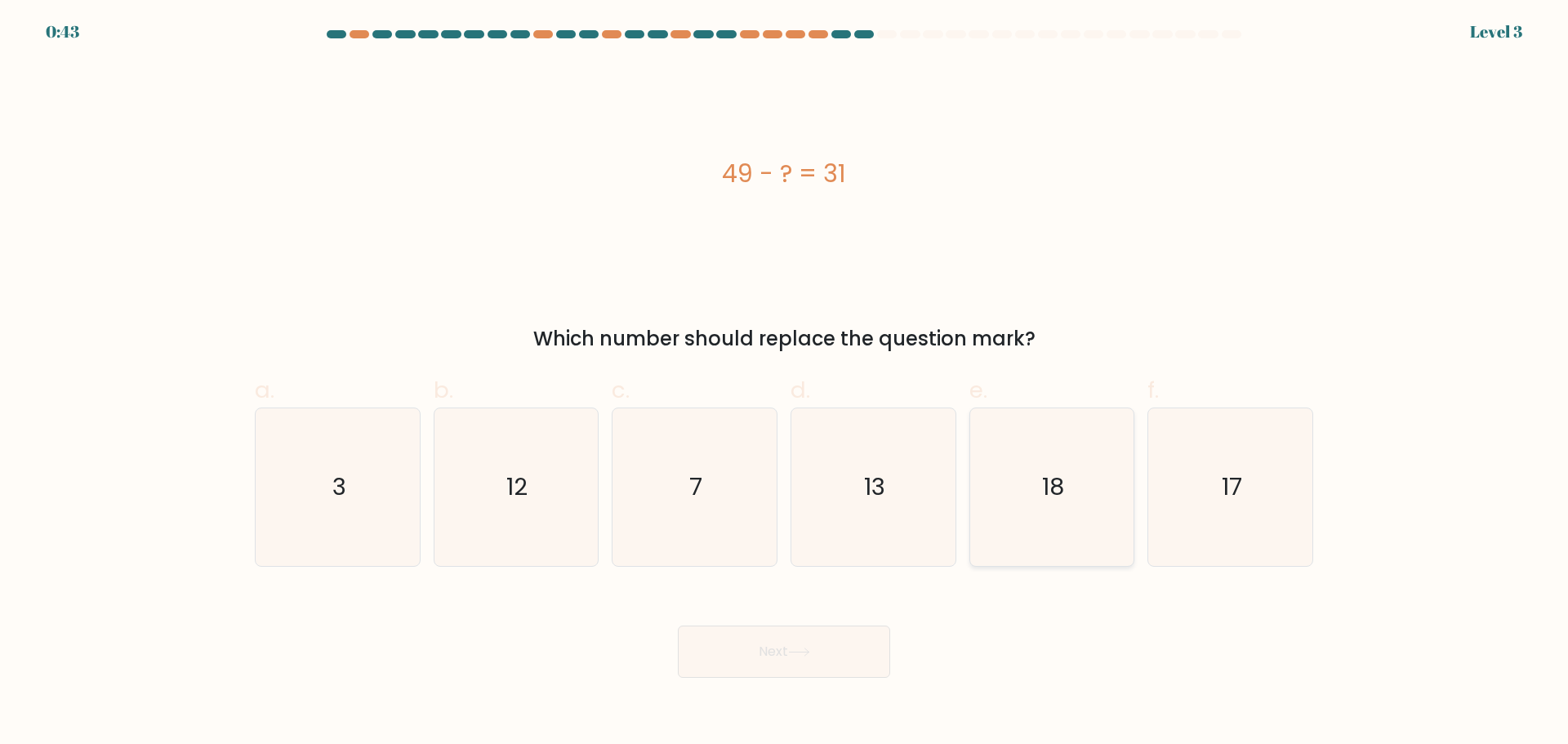
click at [1080, 503] on icon "18" at bounding box center [1052, 487] width 158 height 158
click at [785, 383] on input "e. 18" at bounding box center [784, 377] width 1 height 11
radio input "true"
click at [757, 648] on button "Next" at bounding box center [783, 652] width 212 height 52
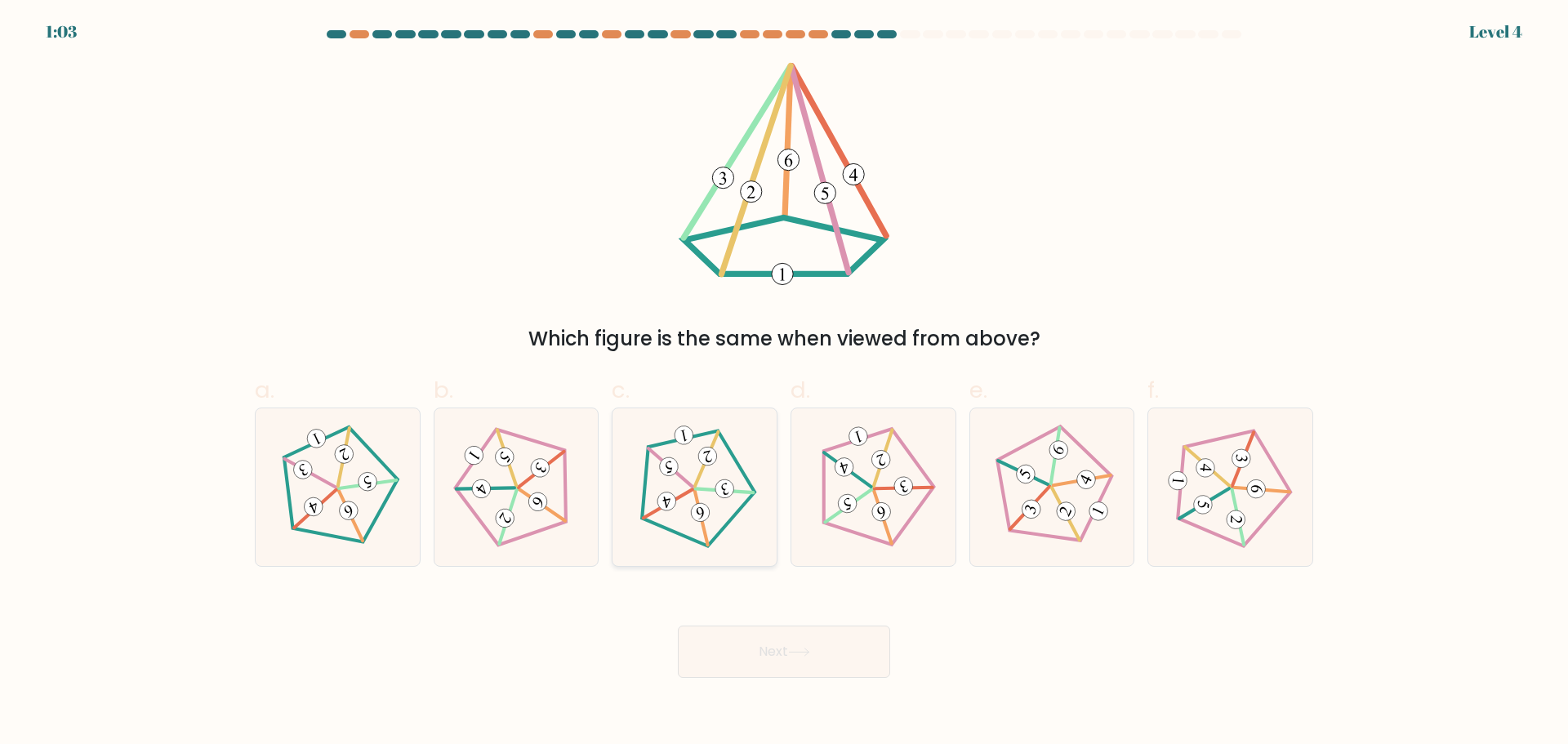
click at [721, 502] on icon at bounding box center [693, 486] width 126 height 126
click at [784, 383] on input "c." at bounding box center [784, 377] width 1 height 11
radio input "true"
click at [767, 655] on button "Next" at bounding box center [783, 652] width 212 height 52
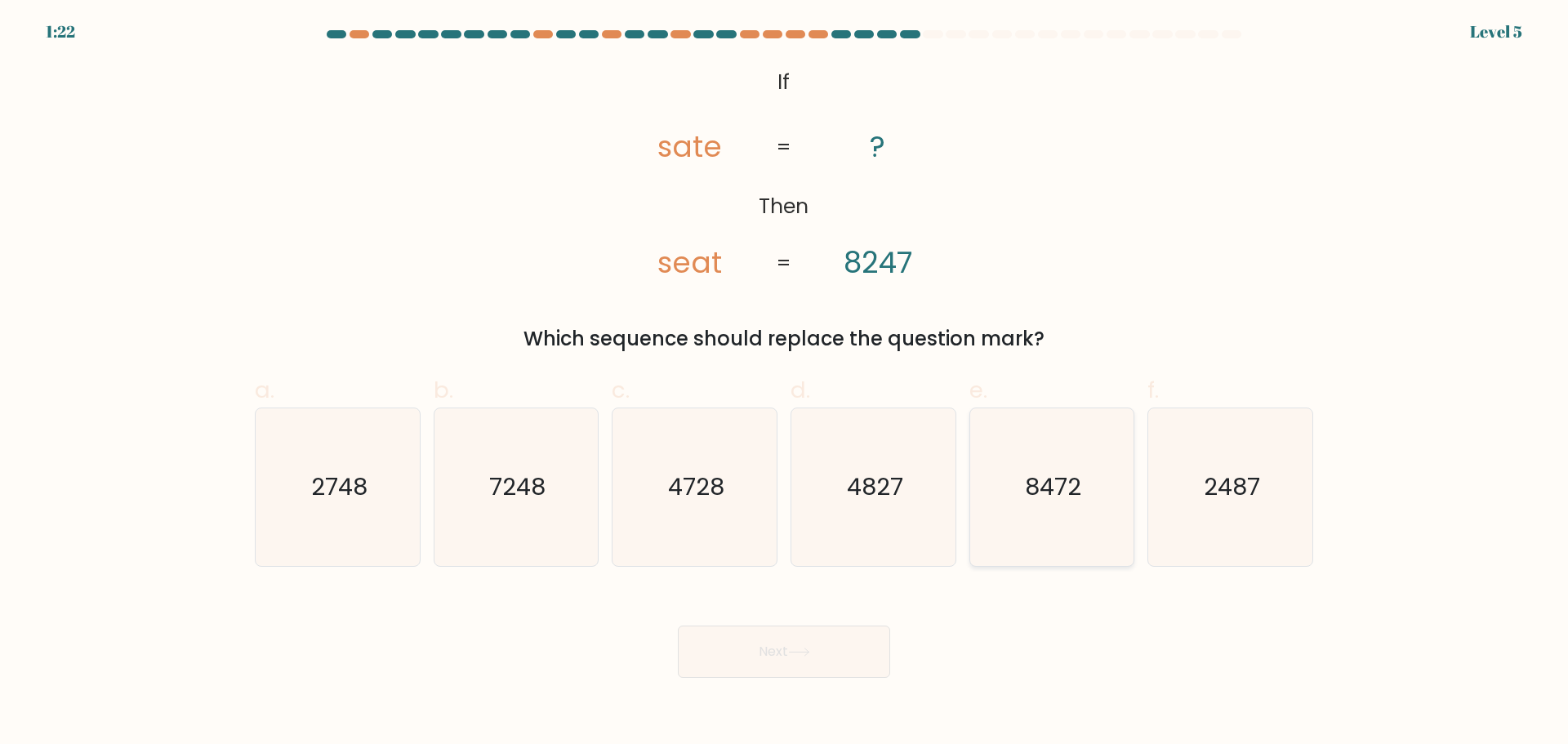
click at [1082, 480] on icon "8472" at bounding box center [1052, 487] width 158 height 158
click at [785, 383] on input "e. 8472" at bounding box center [784, 377] width 1 height 11
radio input "true"
click at [774, 644] on button "Next" at bounding box center [783, 652] width 212 height 52
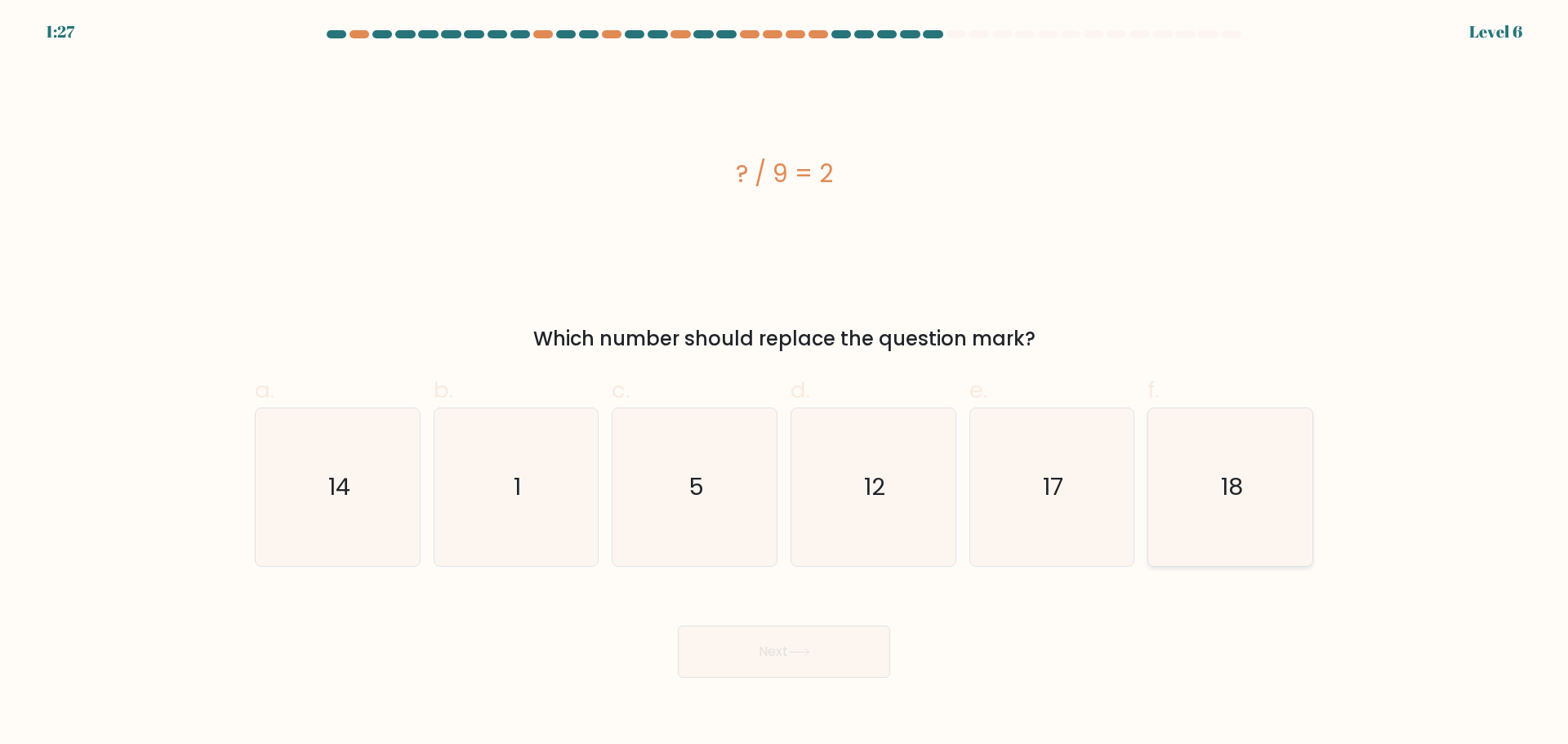
click at [1234, 442] on icon "18" at bounding box center [1230, 487] width 158 height 158
click at [785, 383] on input "f. 18" at bounding box center [784, 377] width 1 height 11
radio input "true"
click at [774, 648] on button "Next" at bounding box center [783, 652] width 212 height 52
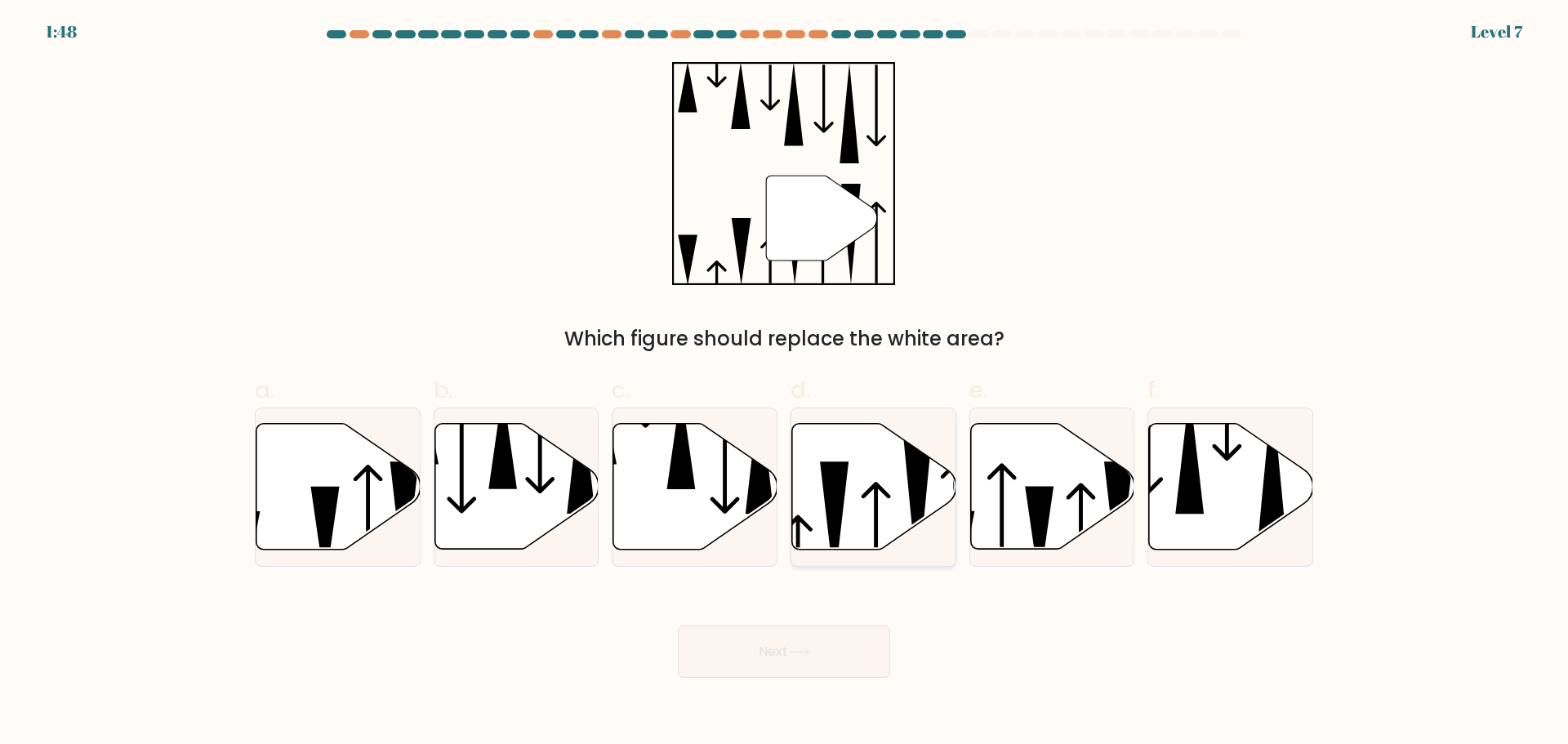
click at [851, 500] on icon at bounding box center [874, 485] width 164 height 126
click at [785, 383] on input "d." at bounding box center [784, 377] width 1 height 11
radio input "true"
click at [766, 650] on button "Next" at bounding box center [783, 652] width 212 height 52
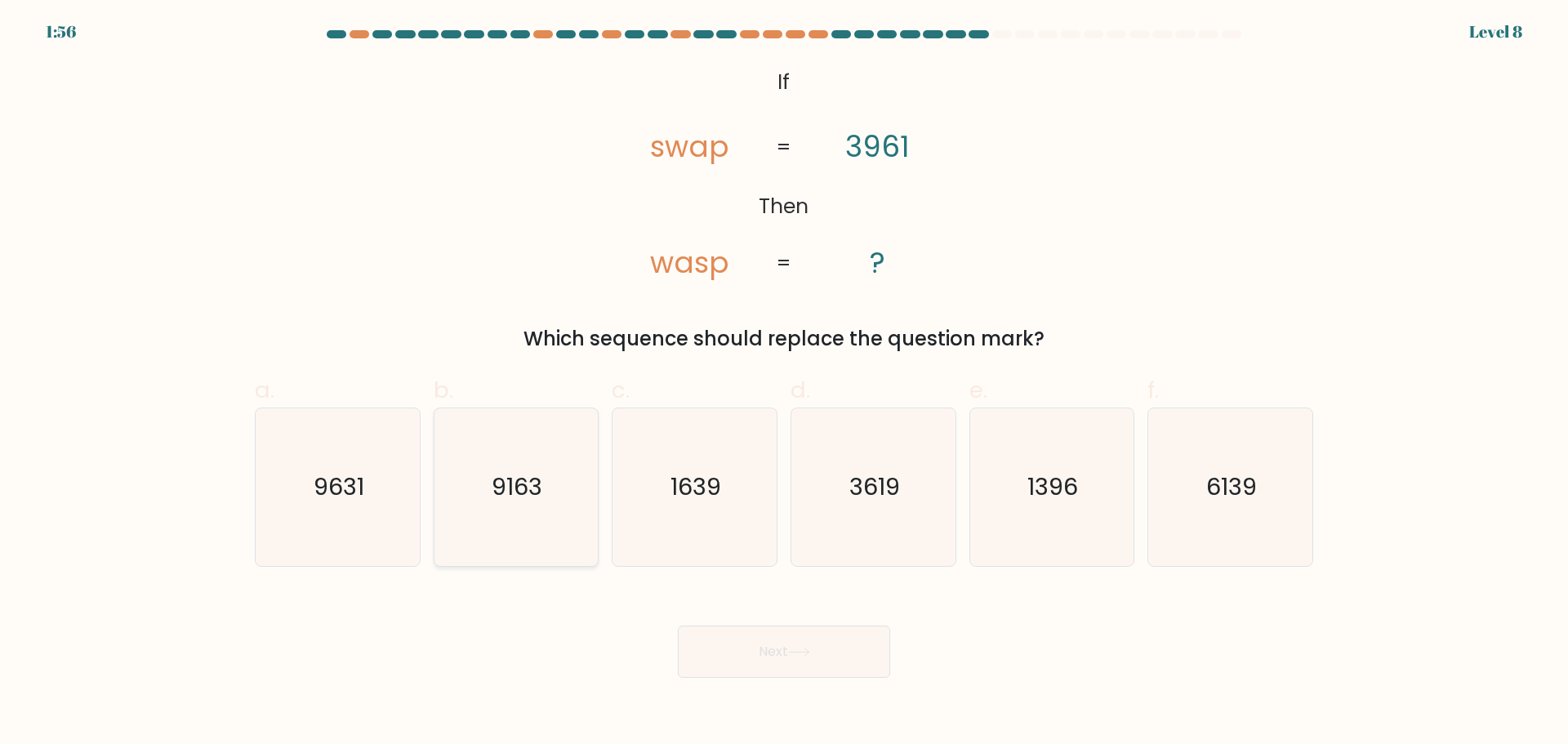
click at [521, 510] on icon "9163" at bounding box center [516, 487] width 158 height 158
click at [784, 383] on input "b. 9163" at bounding box center [784, 377] width 1 height 11
radio input "true"
click at [369, 500] on icon "9631" at bounding box center [338, 487] width 158 height 158
click at [784, 383] on input "a. 9631" at bounding box center [784, 377] width 1 height 11
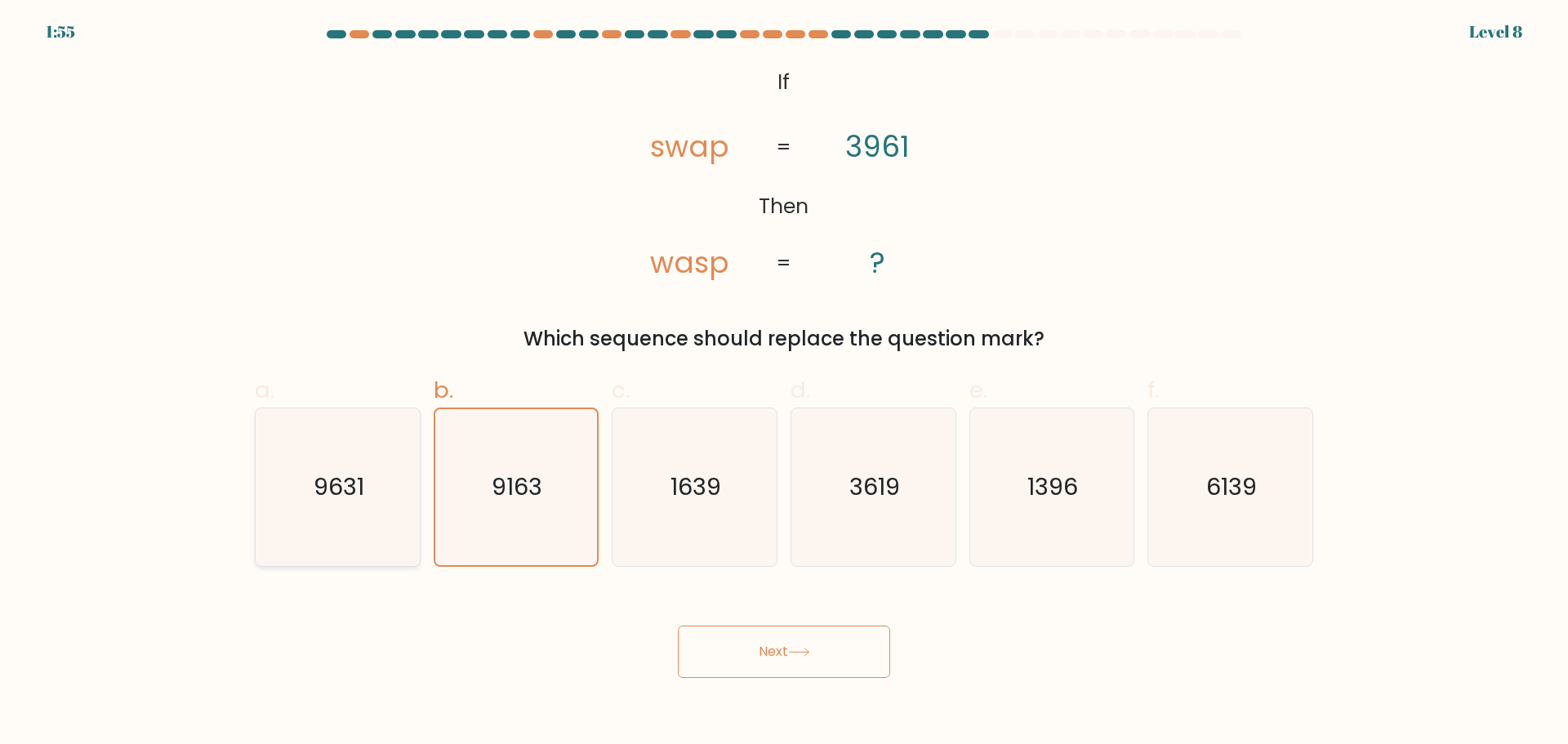
radio input "true"
click at [802, 651] on icon at bounding box center [799, 652] width 22 height 9
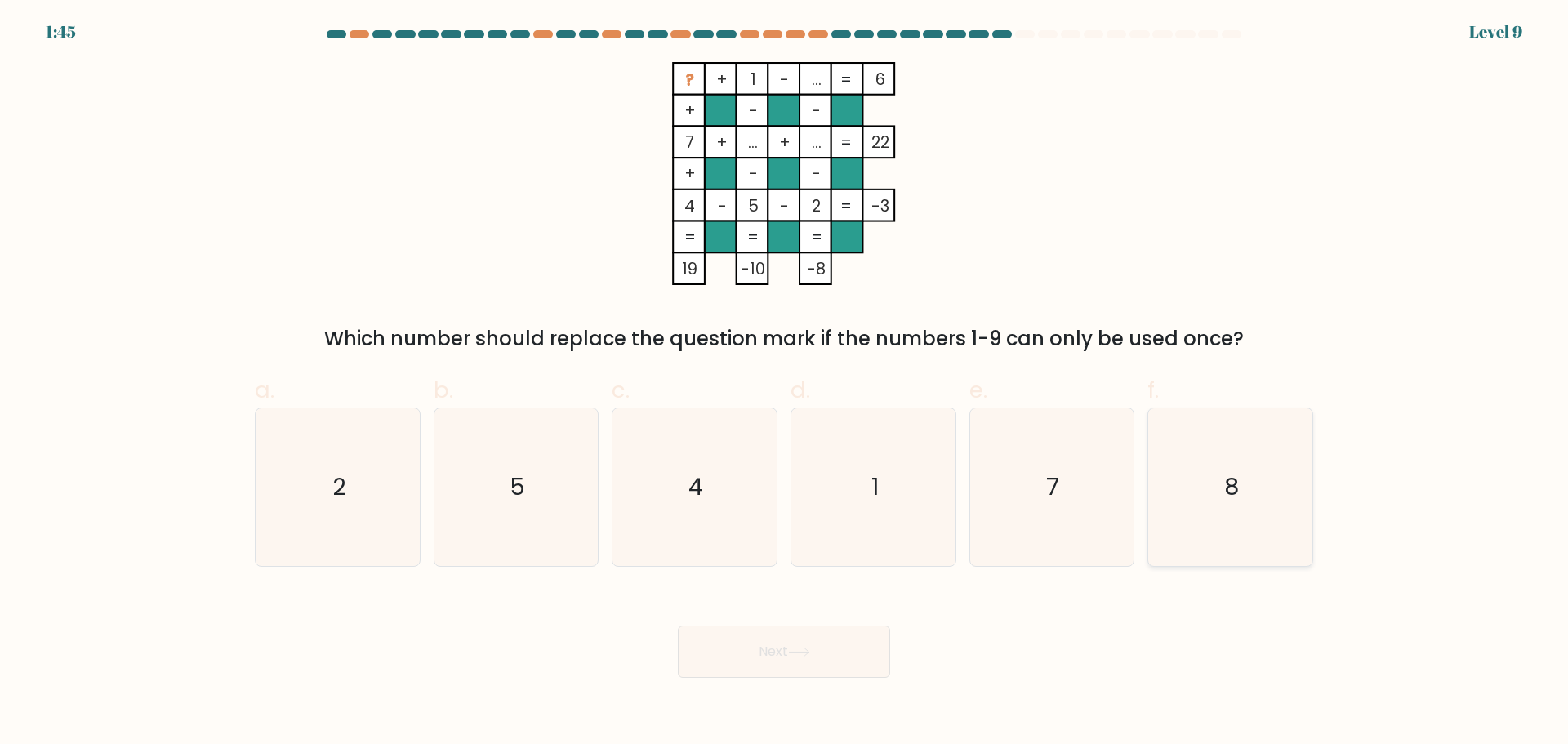
click at [1207, 508] on icon "8" at bounding box center [1230, 487] width 158 height 158
click at [785, 383] on input "f. 8" at bounding box center [784, 377] width 1 height 11
radio input "true"
click at [776, 657] on button "Next" at bounding box center [783, 652] width 212 height 52
click at [767, 654] on button "Next" at bounding box center [783, 652] width 212 height 52
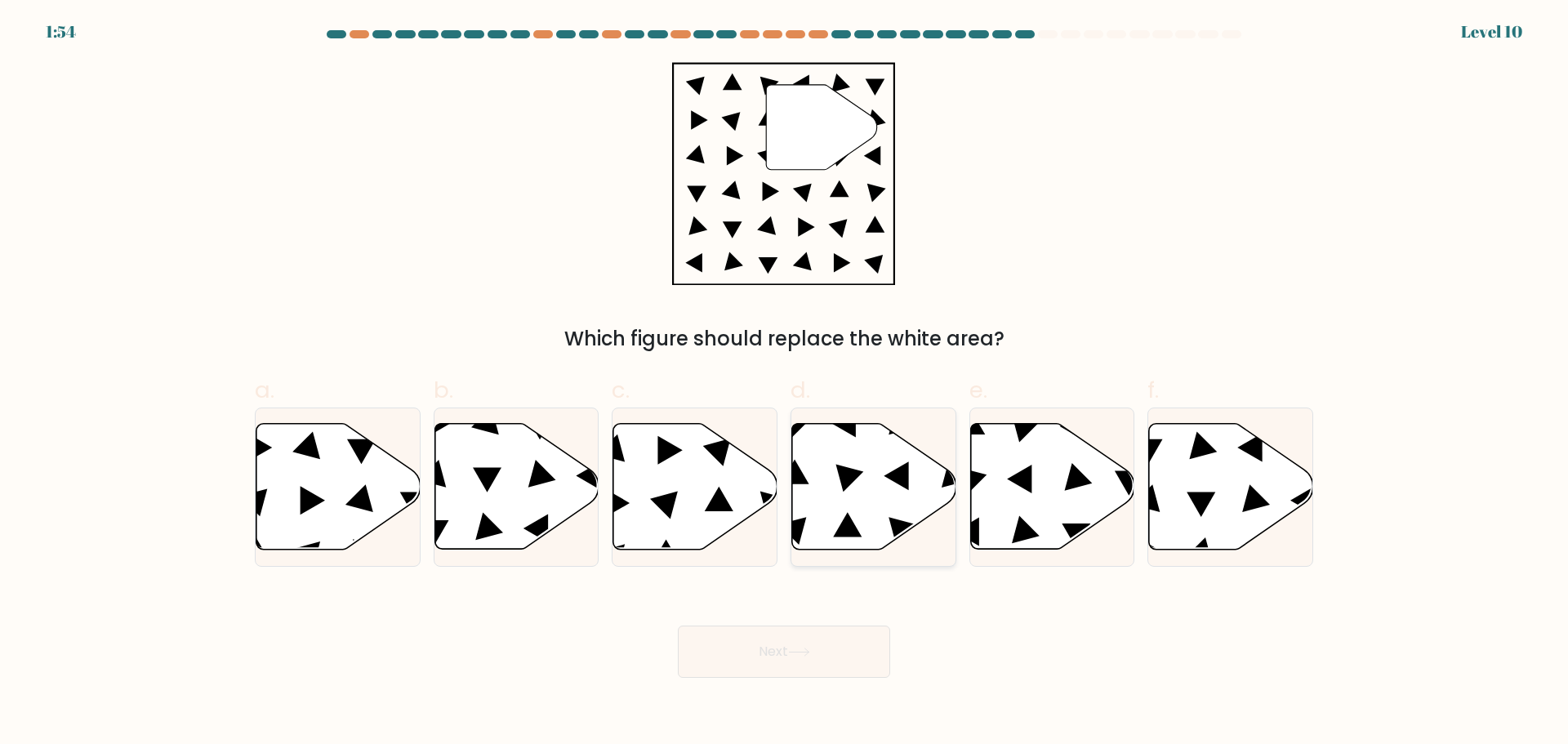
click at [813, 472] on icon at bounding box center [874, 485] width 164 height 126
click at [785, 383] on input "d." at bounding box center [784, 377] width 1 height 11
radio input "true"
click at [752, 655] on button "Next" at bounding box center [783, 652] width 212 height 52
click at [762, 649] on button "Next" at bounding box center [783, 652] width 212 height 52
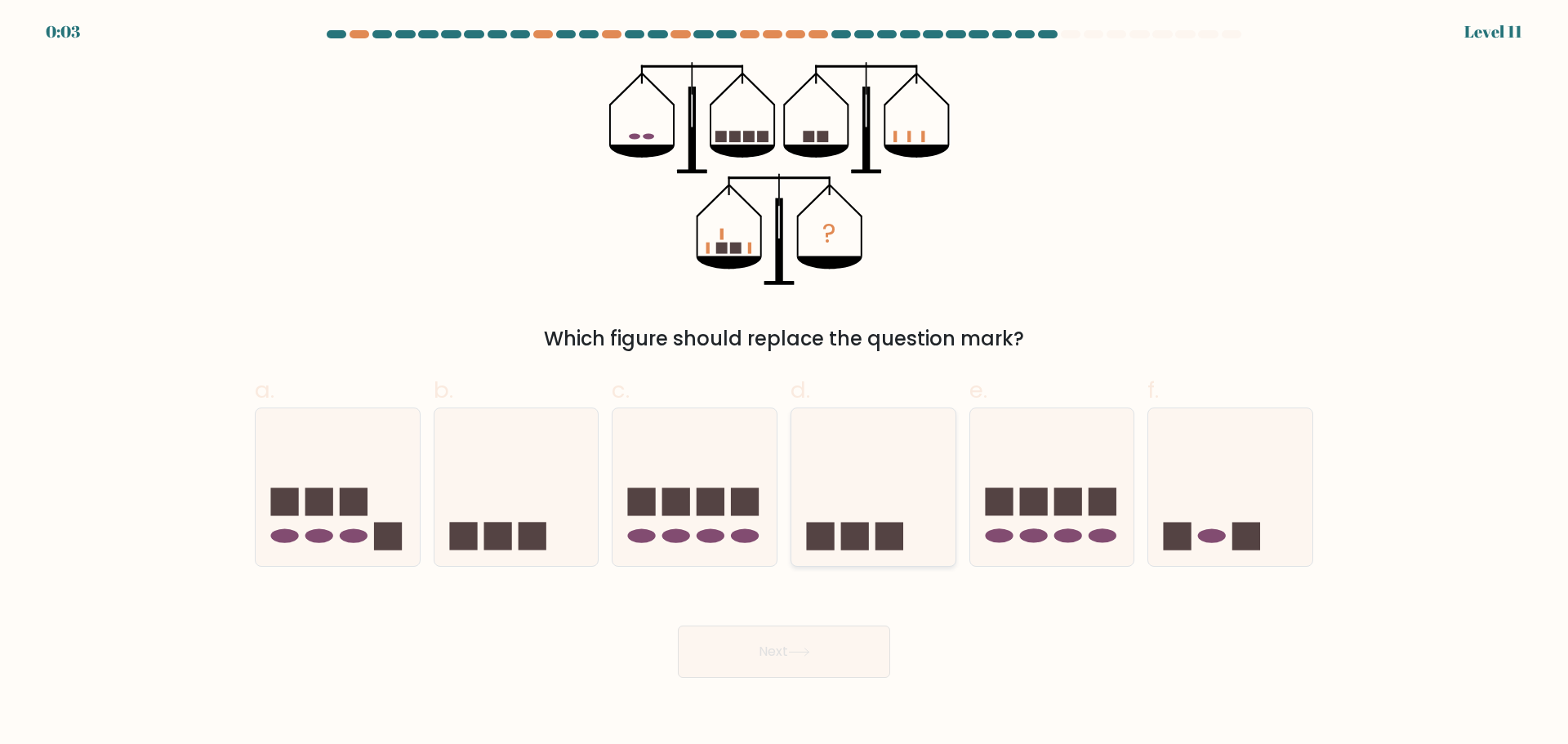
click at [842, 525] on rect at bounding box center [855, 536] width 27 height 27
click at [785, 383] on input "d." at bounding box center [784, 377] width 1 height 11
radio input "true"
click at [677, 501] on rect at bounding box center [676, 501] width 27 height 27
click at [784, 383] on input "c." at bounding box center [784, 377] width 1 height 11
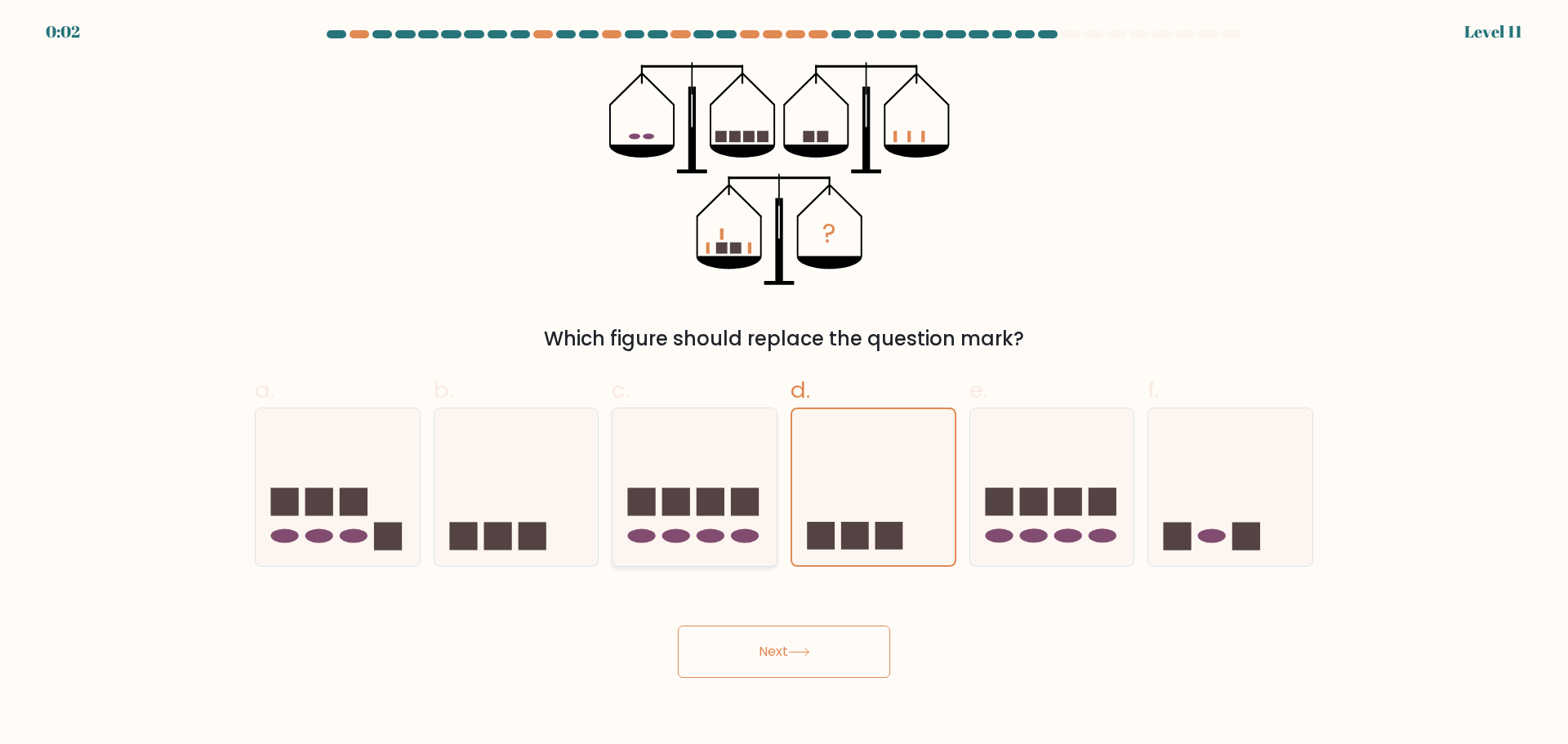
radio input "true"
click at [1107, 515] on rect at bounding box center [1102, 501] width 27 height 27
click at [785, 383] on input "e." at bounding box center [784, 377] width 1 height 11
radio input "true"
click at [793, 655] on div "Next" at bounding box center [784, 632] width 1078 height 91
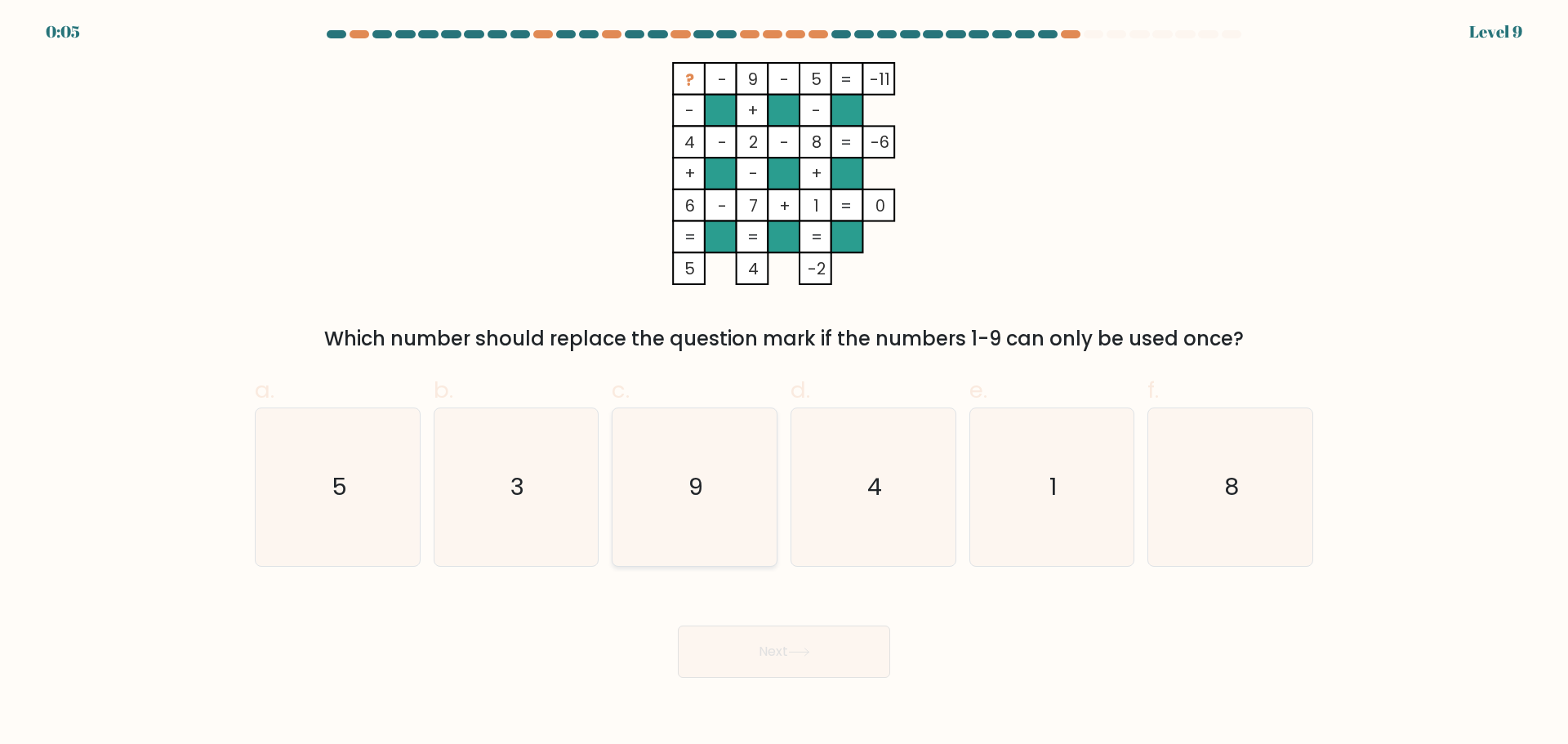
click at [668, 516] on icon "9" at bounding box center [695, 487] width 158 height 158
click at [784, 383] on input "c. 9" at bounding box center [784, 377] width 1 height 11
radio input "true"
click at [782, 645] on button "Next" at bounding box center [783, 652] width 212 height 52
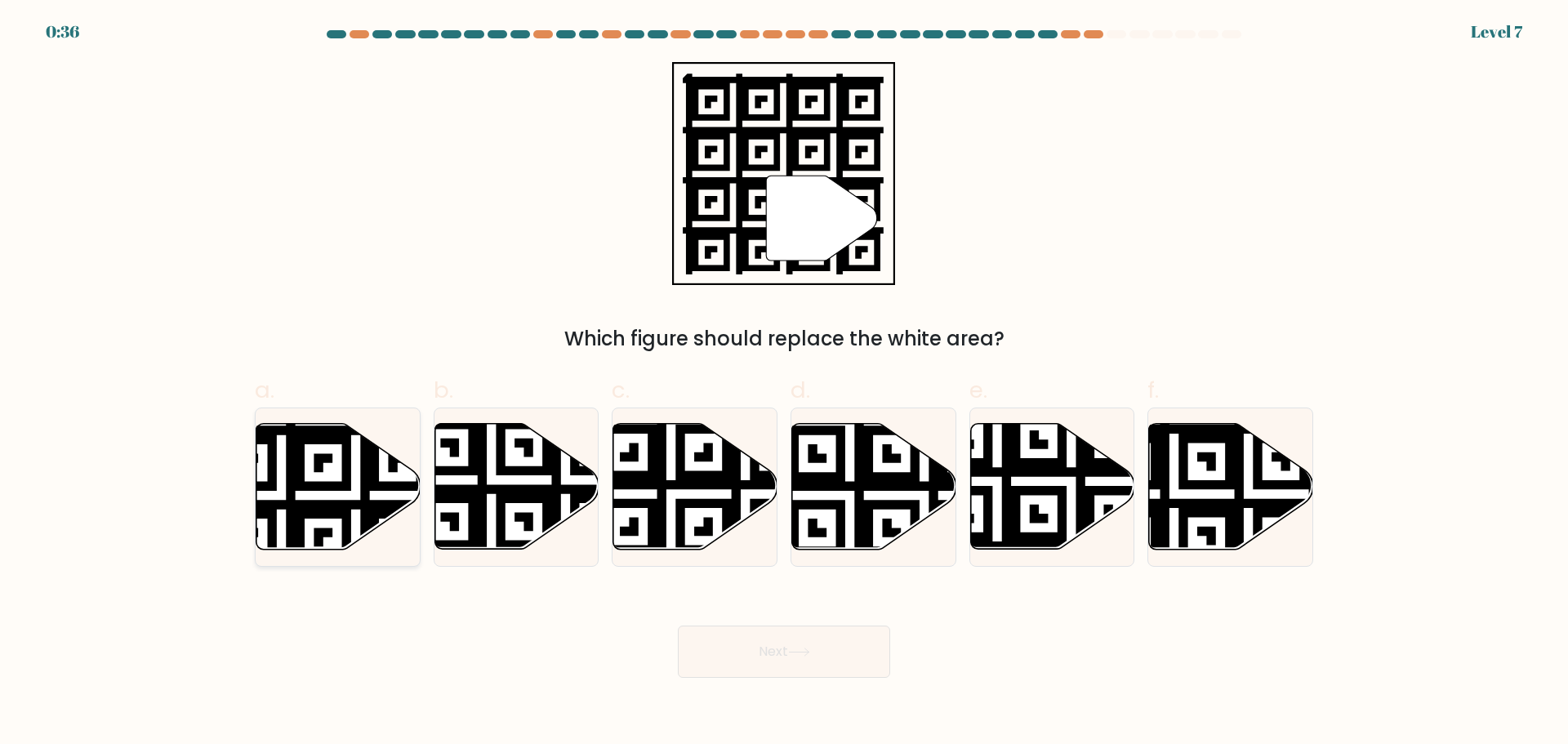
click at [313, 464] on icon at bounding box center [338, 485] width 164 height 126
click at [784, 383] on input "a." at bounding box center [784, 377] width 1 height 11
radio input "true"
click at [751, 647] on button "Next" at bounding box center [783, 652] width 212 height 52
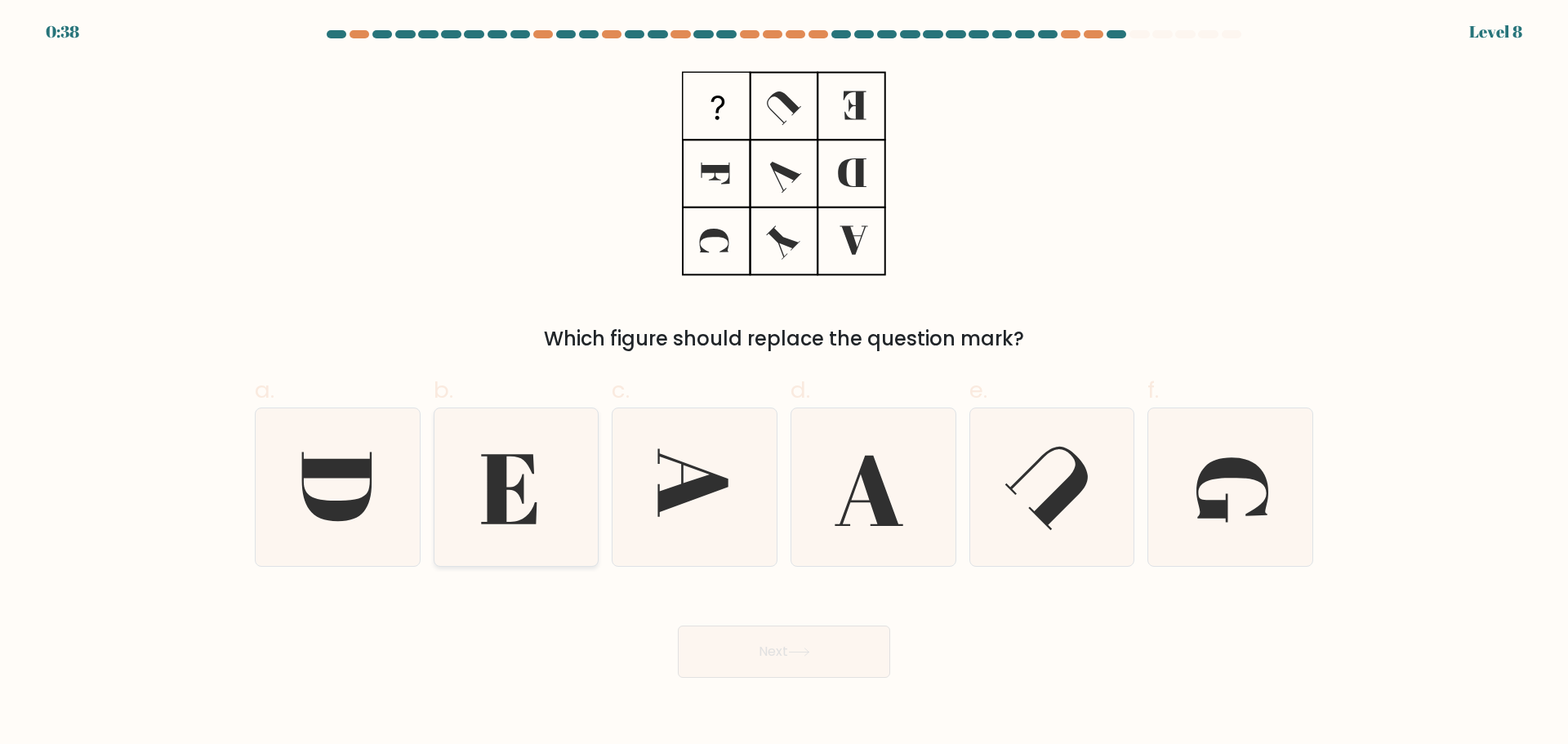
click at [533, 496] on icon at bounding box center [516, 487] width 158 height 158
click at [784, 383] on input "b." at bounding box center [784, 377] width 1 height 11
radio input "true"
click at [782, 647] on button "Next" at bounding box center [783, 652] width 212 height 52
click at [774, 646] on button "Next" at bounding box center [783, 652] width 212 height 52
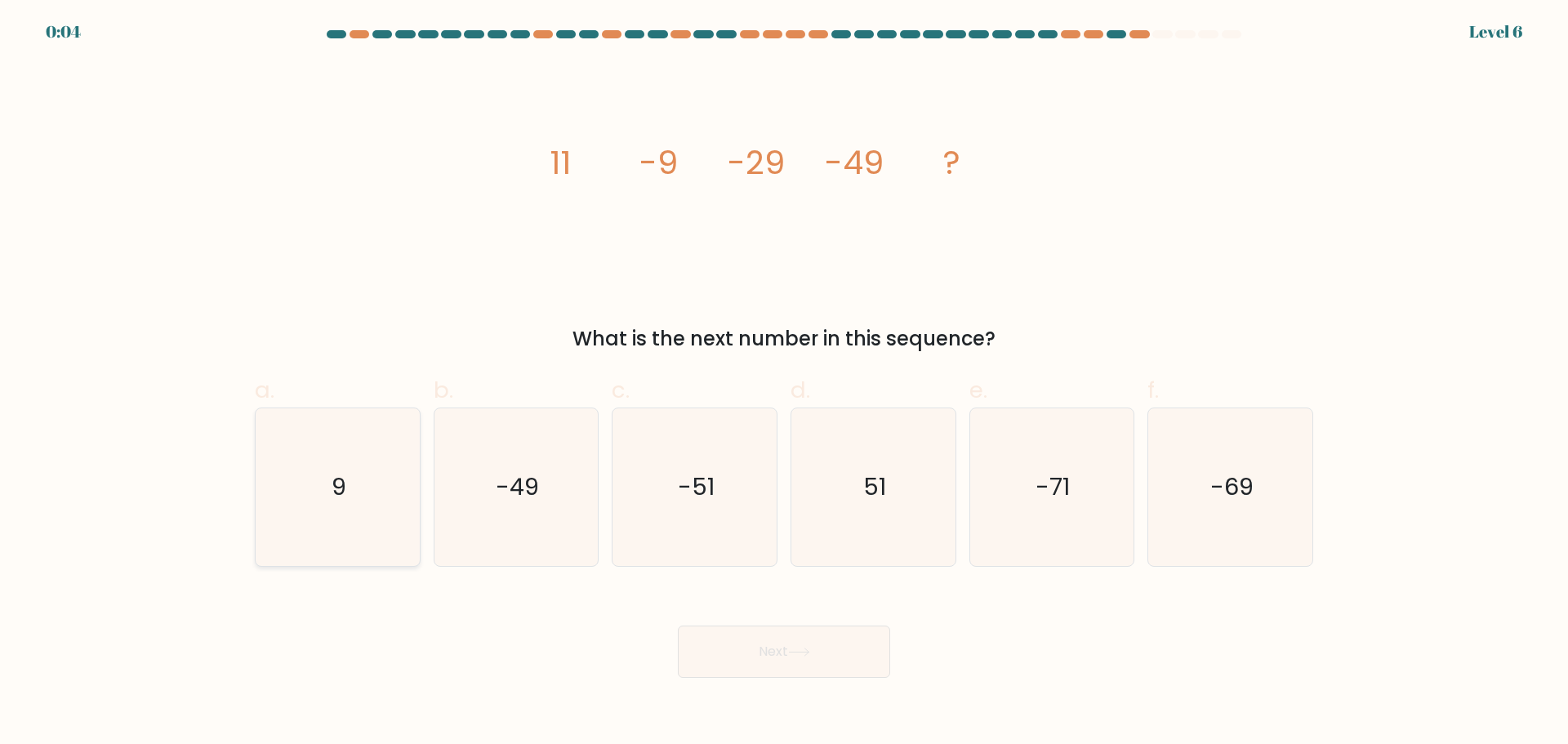
click at [385, 492] on icon "9" at bounding box center [338, 487] width 158 height 158
click at [784, 383] on input "a. 9" at bounding box center [784, 377] width 1 height 11
radio input "true"
click at [829, 662] on button "Next" at bounding box center [783, 652] width 212 height 52
click at [771, 653] on button "Next" at bounding box center [783, 652] width 212 height 52
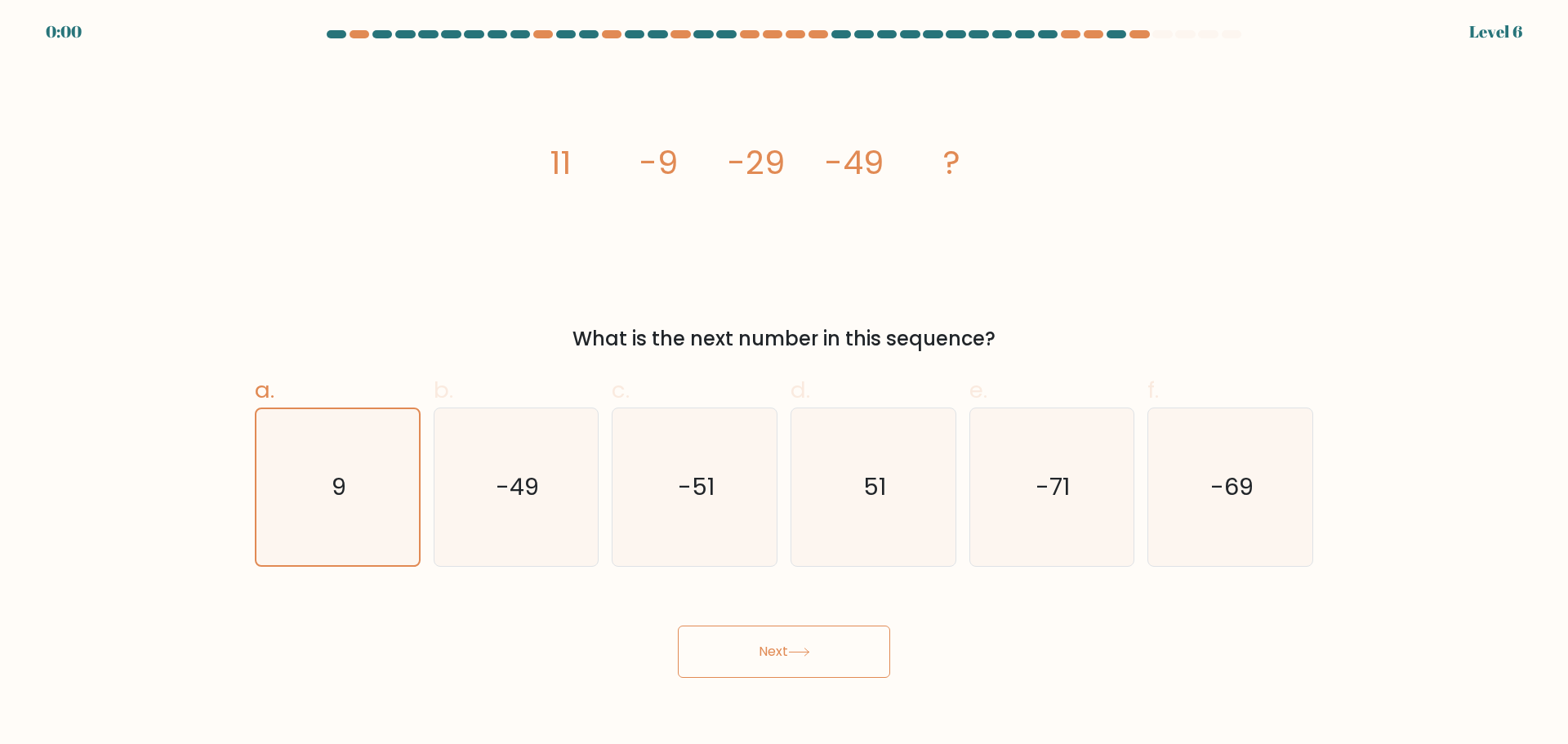
click at [789, 658] on button "Next" at bounding box center [783, 652] width 212 height 52
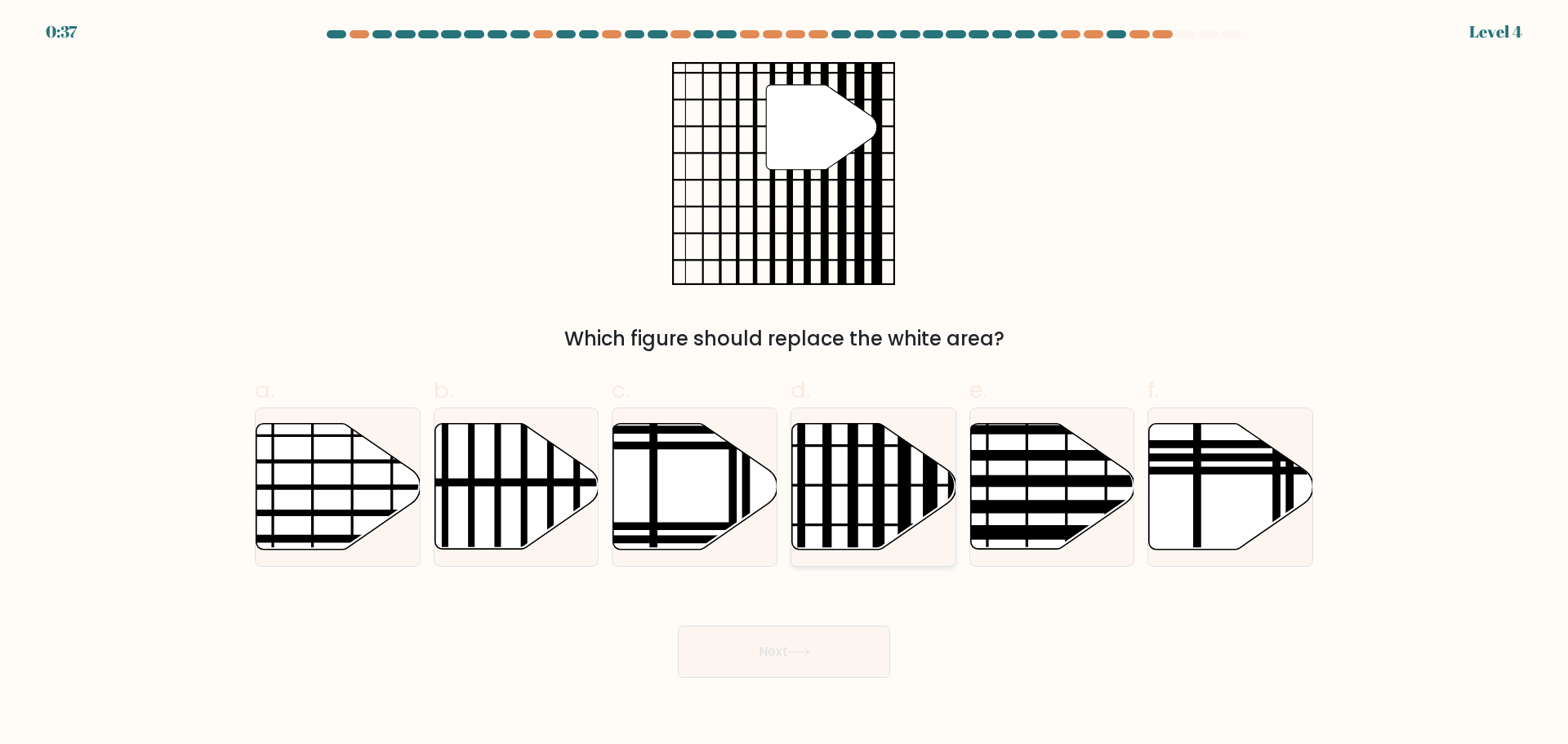
click at [879, 485] on line at bounding box center [879, 555] width 0 height 331
click at [785, 383] on input "d." at bounding box center [784, 377] width 1 height 11
radio input "true"
click at [772, 650] on button "Next" at bounding box center [783, 652] width 212 height 52
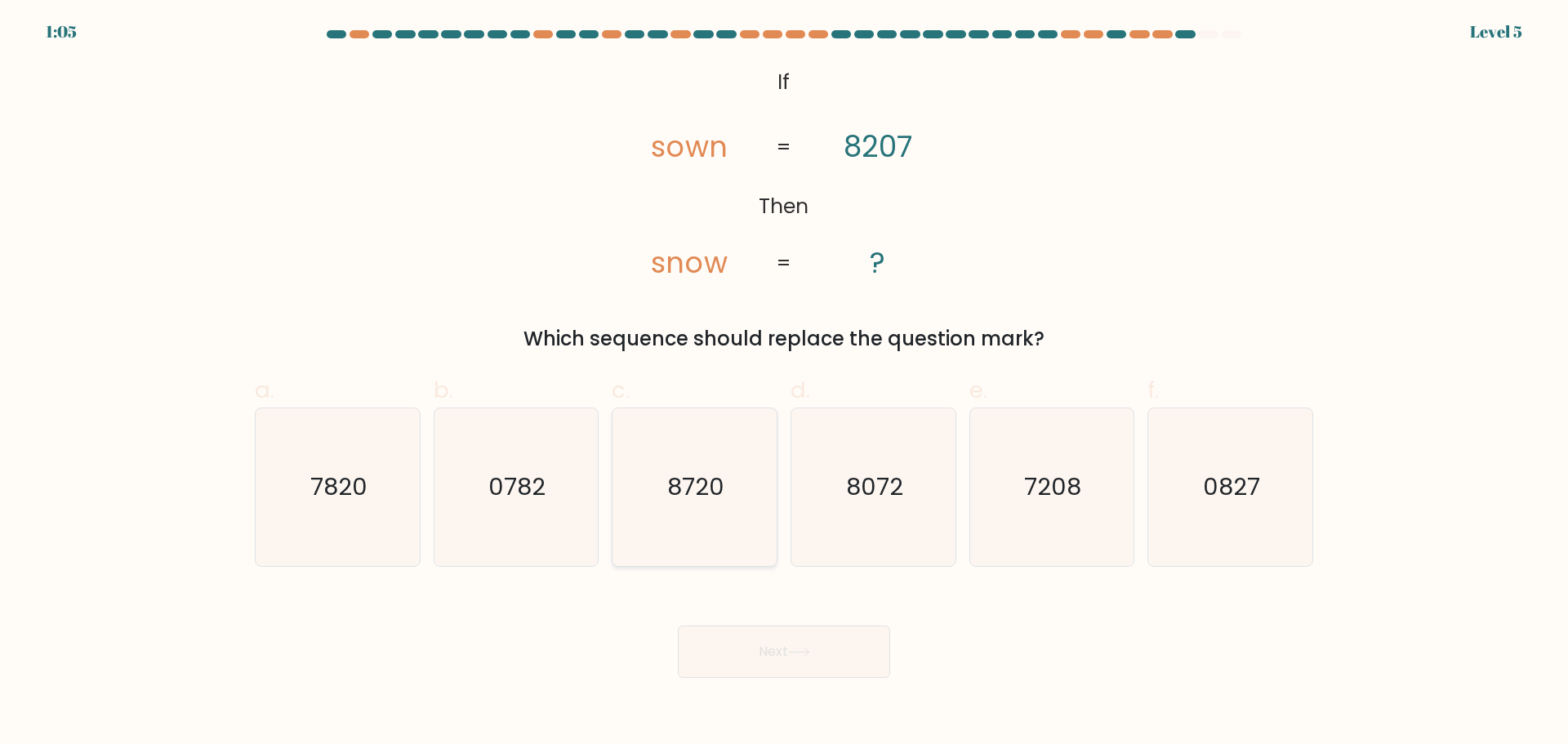
click at [685, 493] on text "8720" at bounding box center [697, 486] width 57 height 32
click at [784, 383] on input "c. 8720" at bounding box center [784, 377] width 1 height 11
radio input "true"
click at [764, 654] on button "Next" at bounding box center [783, 652] width 212 height 52
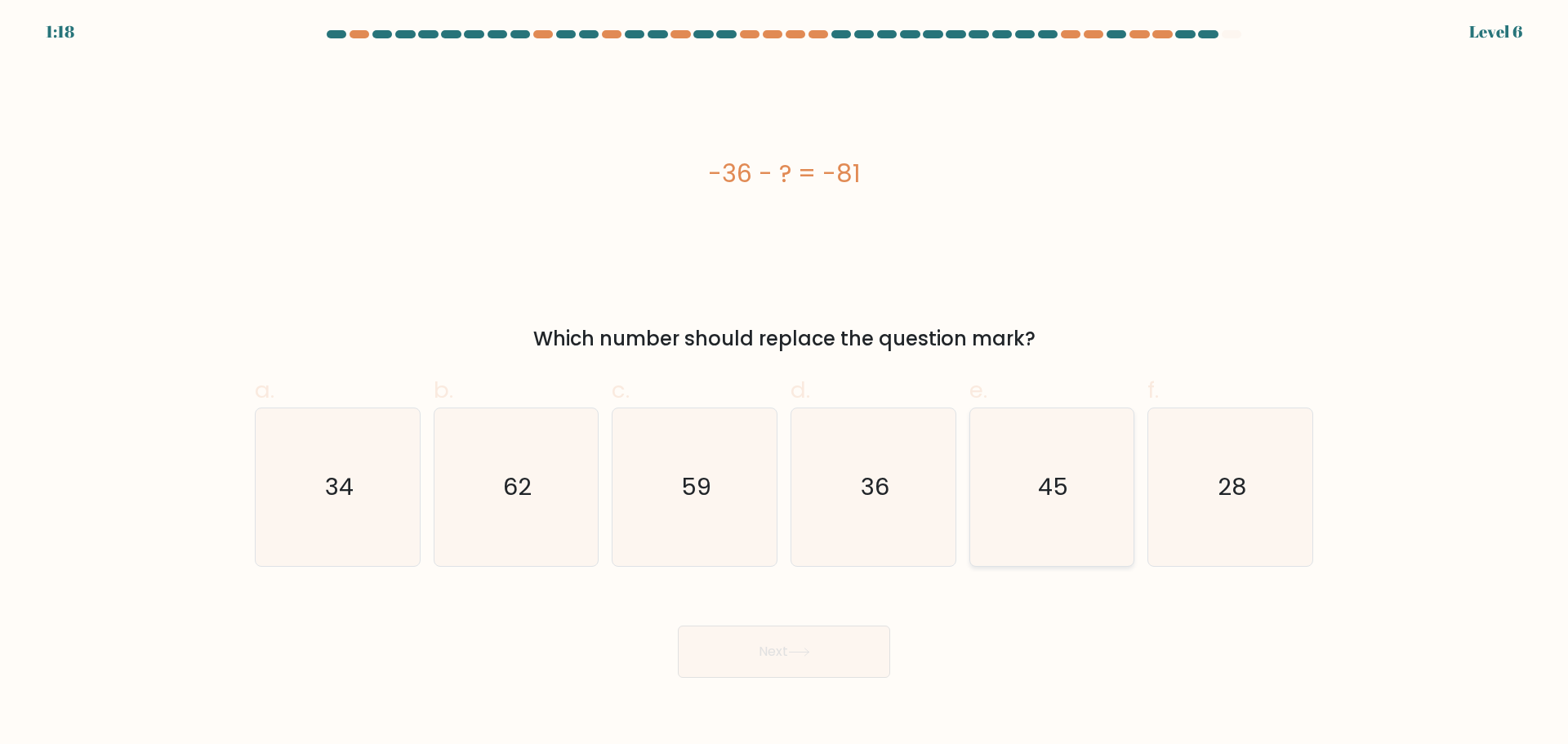
click at [1017, 509] on icon "45" at bounding box center [1052, 487] width 158 height 158
click at [785, 383] on input "e. 45" at bounding box center [784, 377] width 1 height 11
radio input "true"
click at [767, 647] on button "Next" at bounding box center [783, 652] width 212 height 52
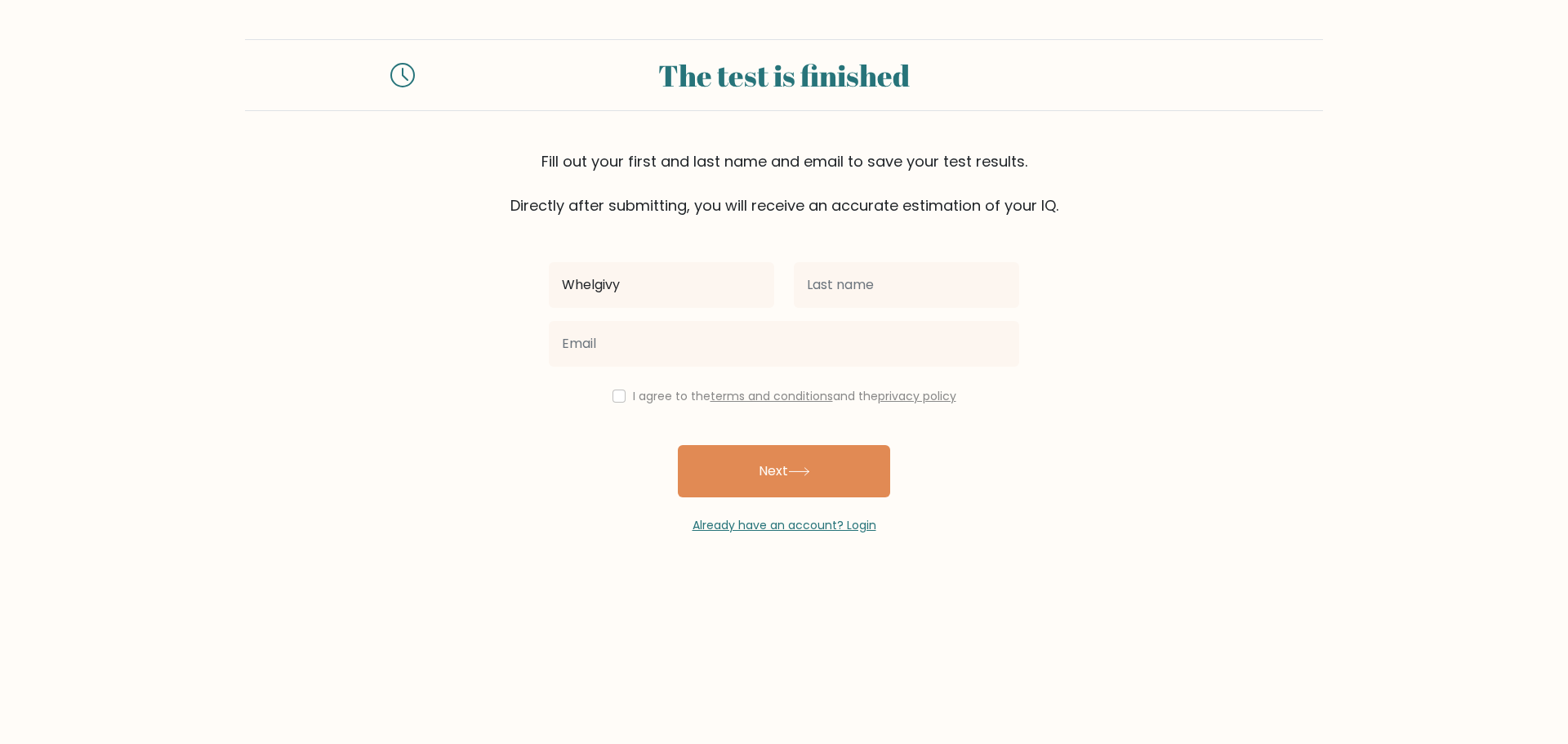
type input "Whelgivy"
type input "Camarillo"
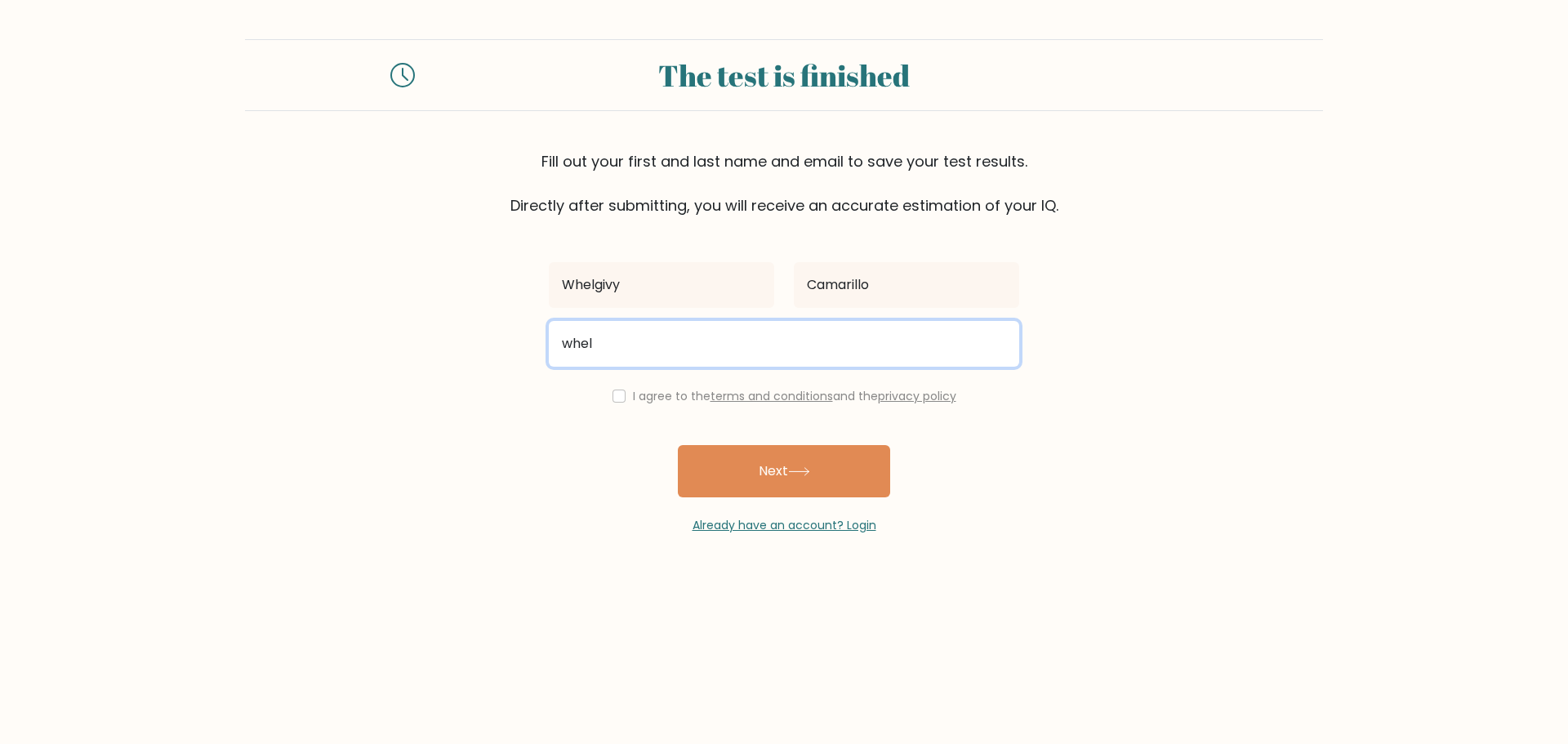
type input "[EMAIL_ADDRESS][DOMAIN_NAME]"
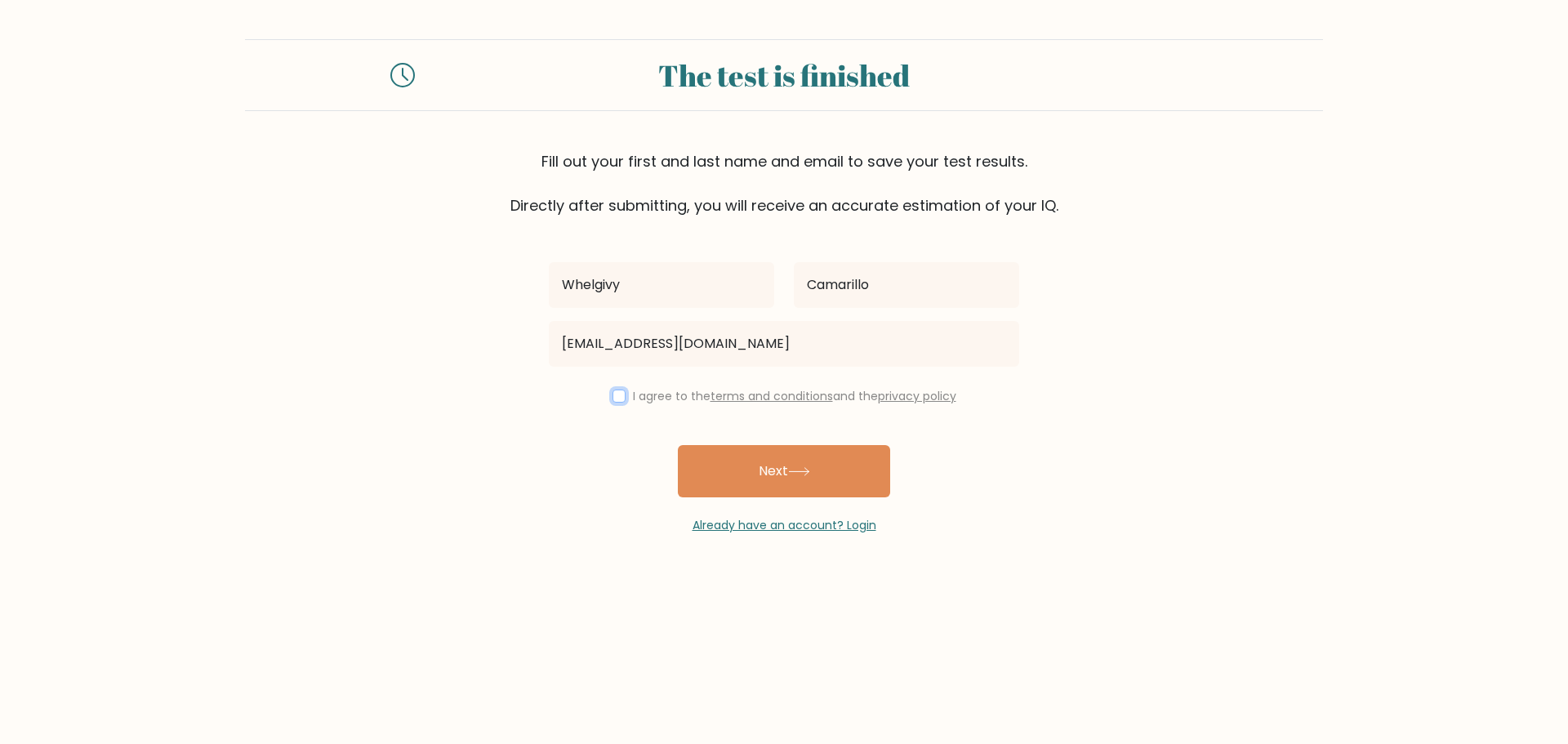
click at [619, 399] on input "checkbox" at bounding box center [619, 397] width 13 height 13
checkbox input "true"
click at [768, 468] on button "Next" at bounding box center [783, 471] width 212 height 52
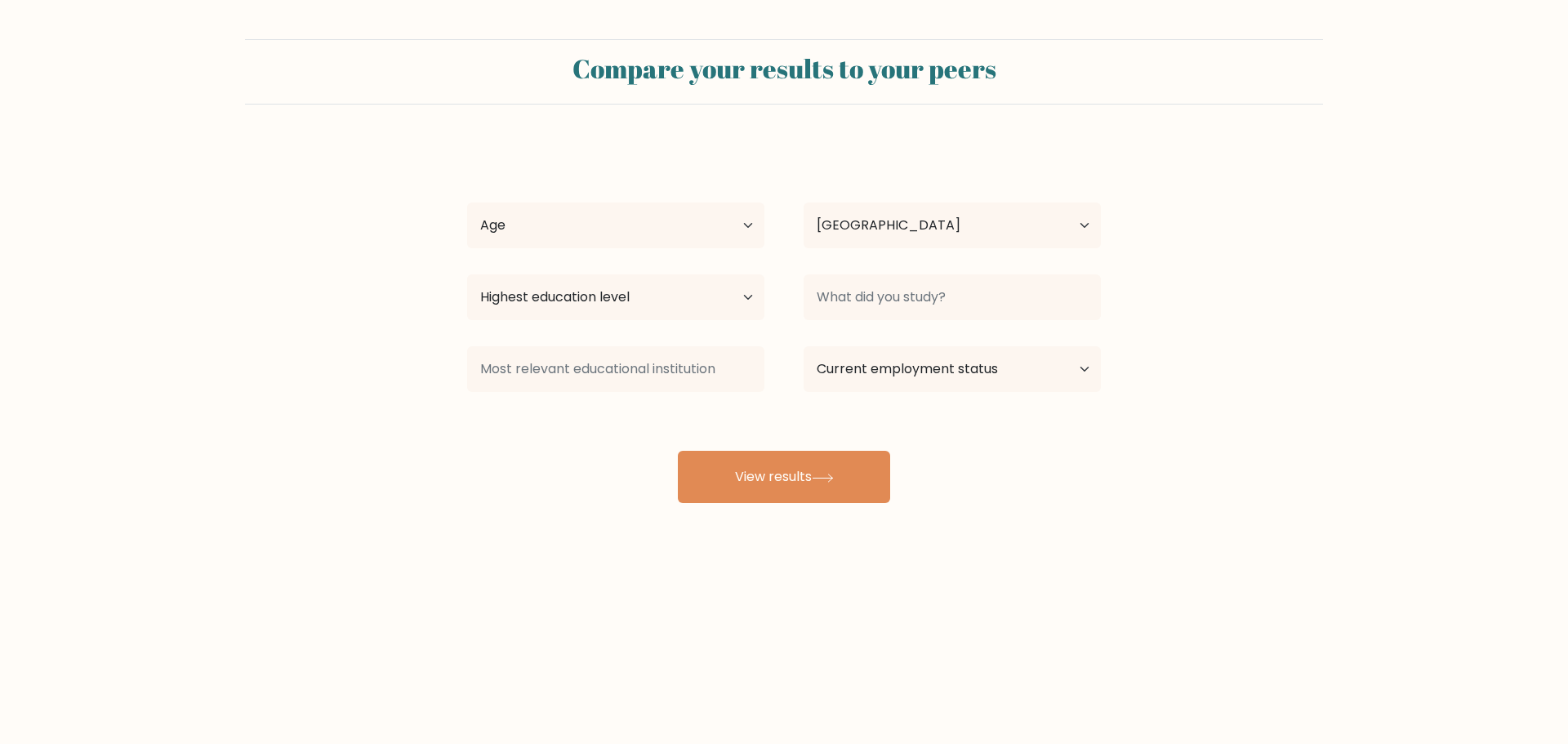
select select "PH"
click at [690, 300] on select "Highest education level No schooling Primary Lower Secondary Upper Secondary Oc…" at bounding box center [616, 297] width 298 height 46
select select "bachelors_degree"
click at [467, 274] on select "Highest education level No schooling Primary Lower Secondary Upper Secondary Oc…" at bounding box center [616, 297] width 298 height 46
click at [689, 254] on div "Age Under 18 years old 18-24 years old 25-34 years old 35-44 years old 45-54 ye…" at bounding box center [615, 225] width 337 height 59
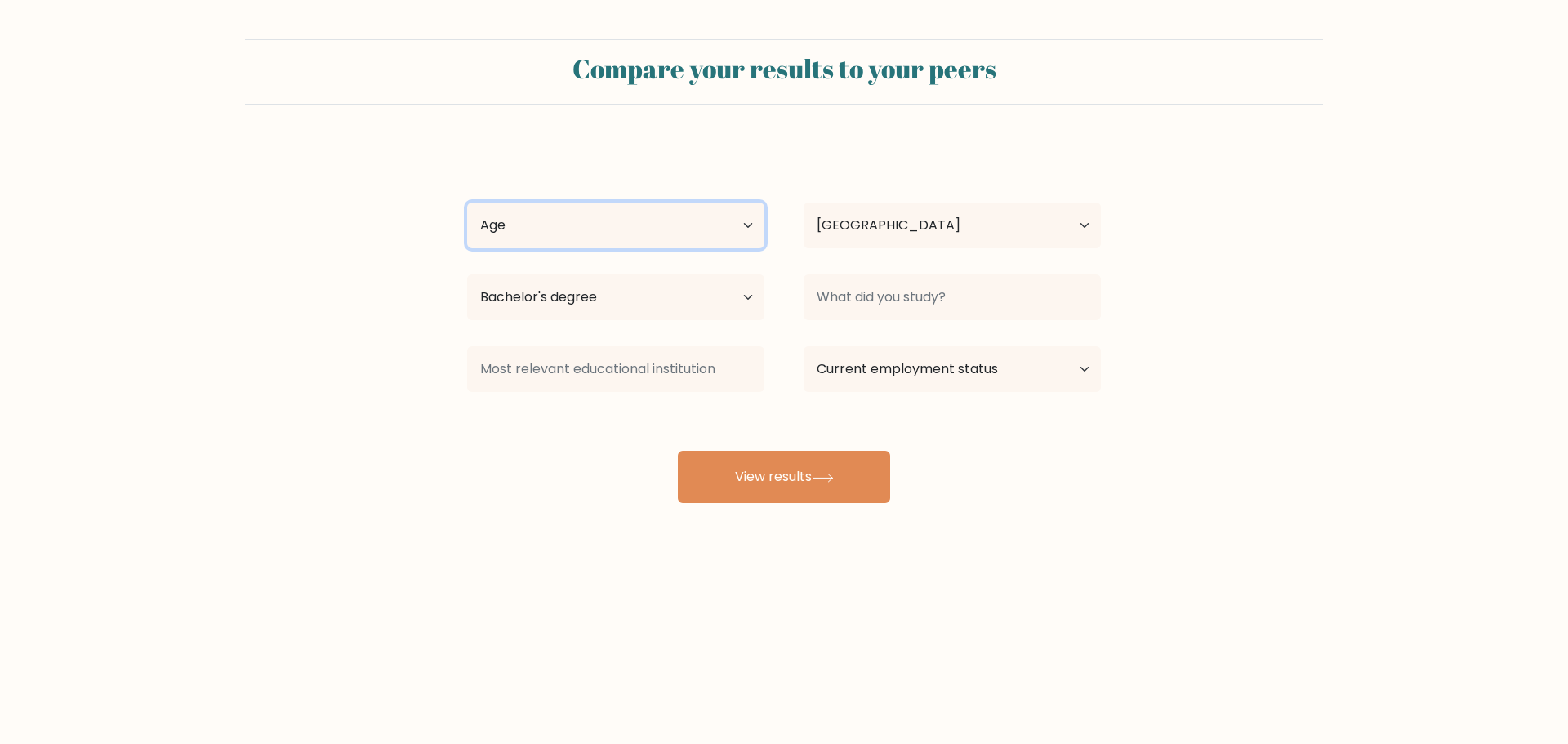
click at [688, 220] on select "Age Under 18 years old 18-24 years old 25-34 years old 35-44 years old 45-54 ye…" at bounding box center [616, 225] width 298 height 46
select select "25_34"
click at [467, 203] on select "Age Under 18 years old 18-24 years old 25-34 years old 35-44 years old 45-54 ye…" at bounding box center [616, 225] width 298 height 46
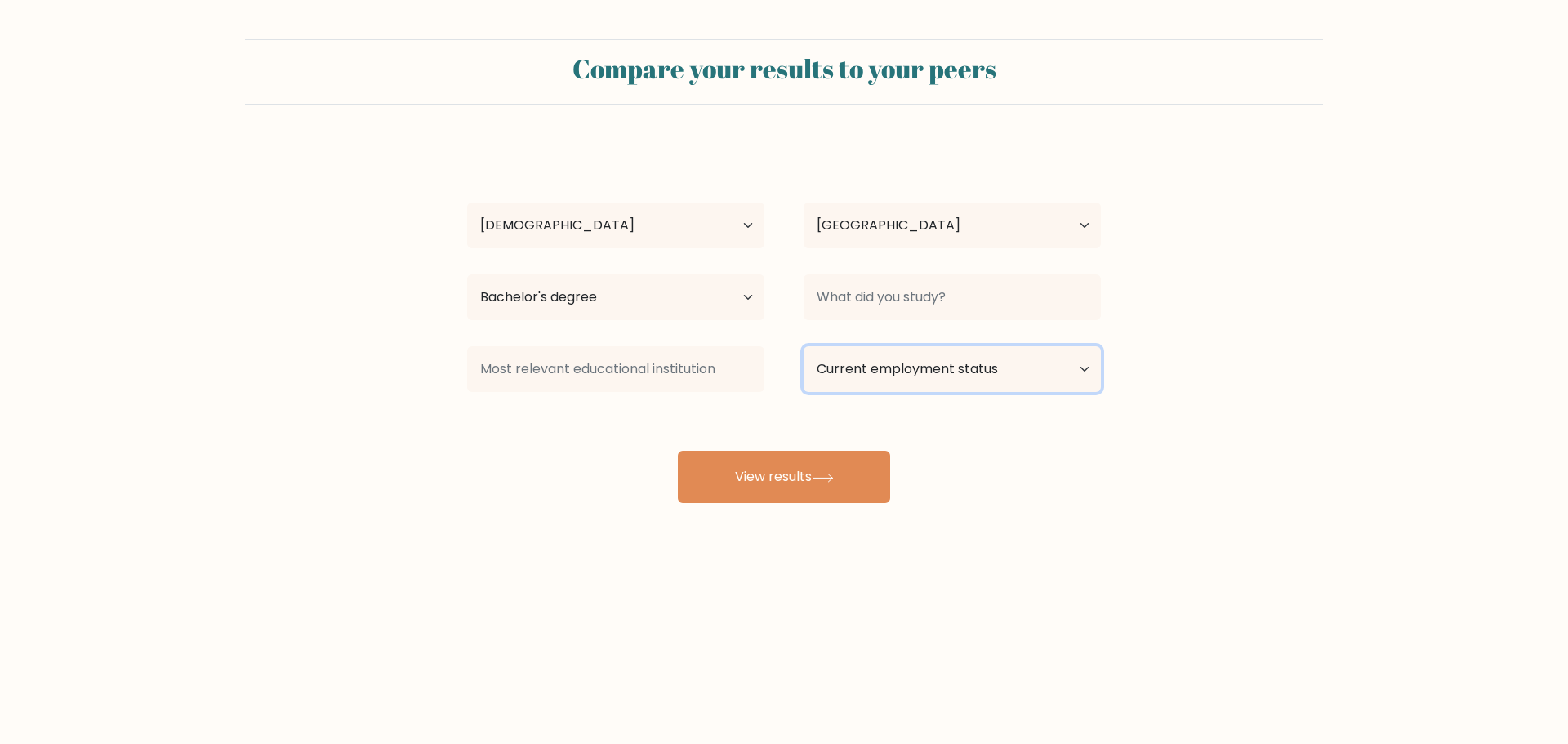
click at [908, 364] on select "Current employment status Employed Student Retired Other / prefer not to answer" at bounding box center [953, 369] width 298 height 46
select select "other"
click at [804, 347] on select "Current employment status Employed Student Retired Other / prefer not to answer" at bounding box center [953, 369] width 298 height 46
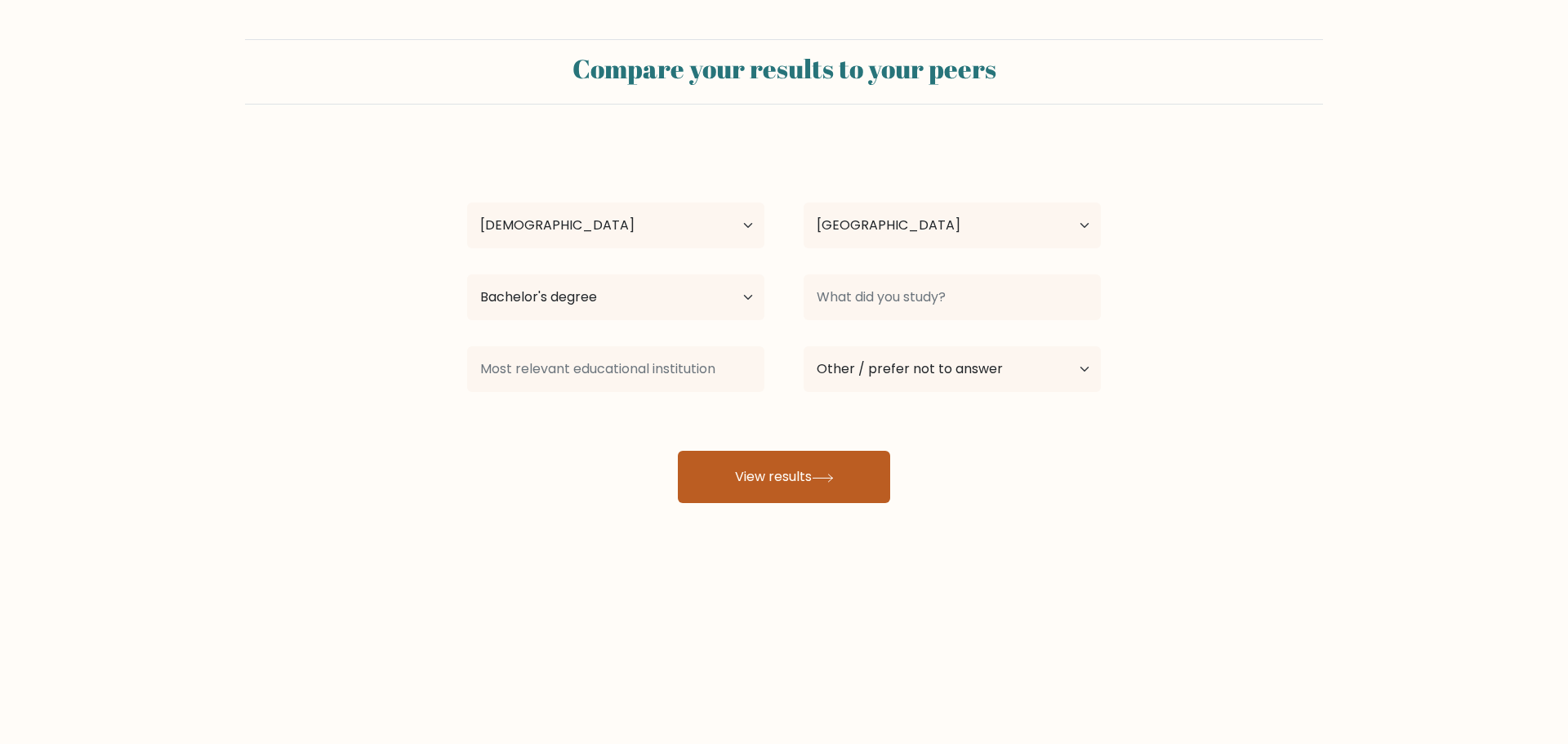
click at [831, 472] on button "View results" at bounding box center [783, 476] width 212 height 52
type input "BS TCM"
click at [777, 493] on button "View results" at bounding box center [783, 476] width 212 height 52
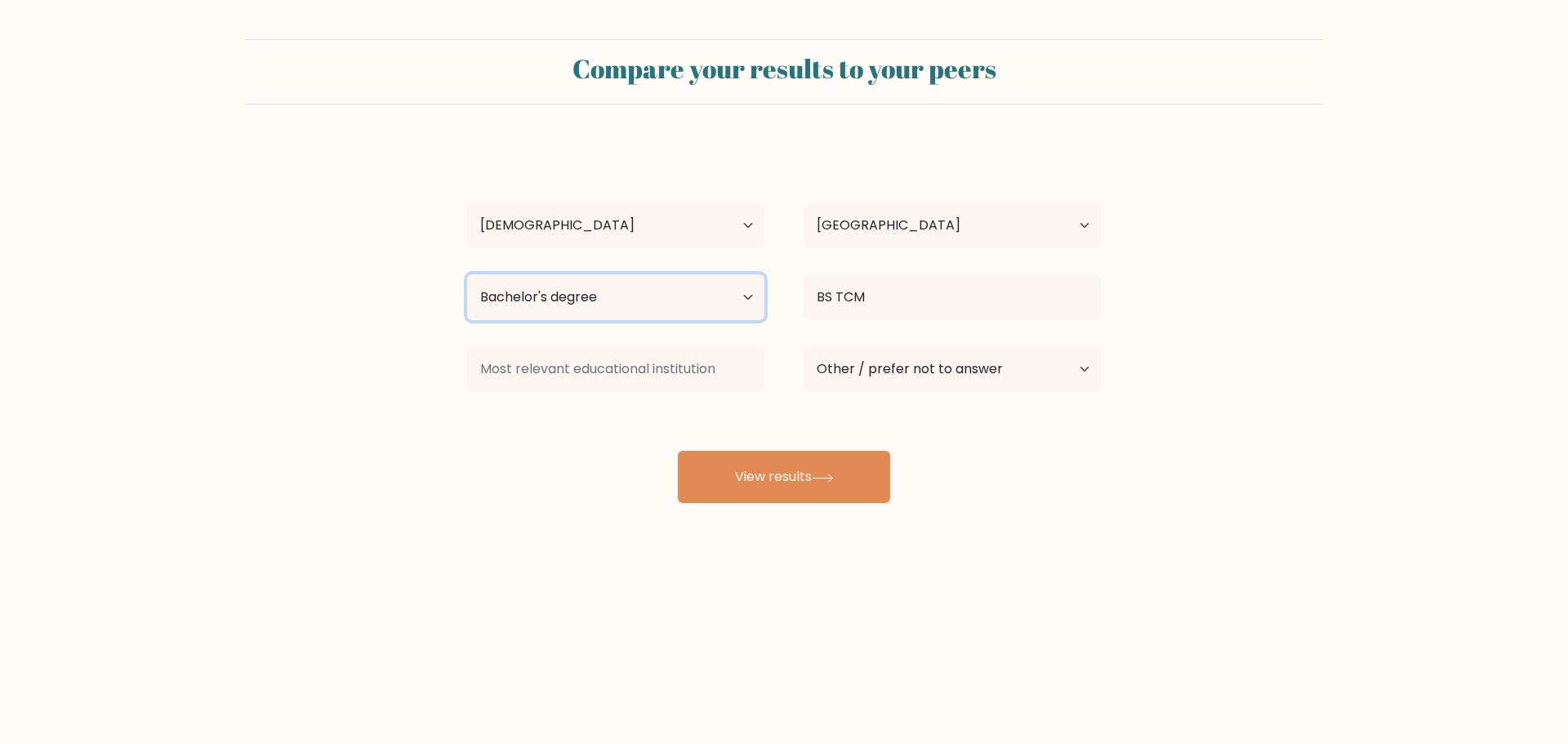
drag, startPoint x: 602, startPoint y: 295, endPoint x: 465, endPoint y: 302, distance: 137.2
click at [465, 302] on div "Highest education level No schooling Primary Lower Secondary Upper Secondary Oc…" at bounding box center [615, 297] width 337 height 59
click at [378, 367] on form "Compare your results to your peers Whelgivy Camarillo Age Under 18 years old 18…" at bounding box center [784, 271] width 1568 height 464
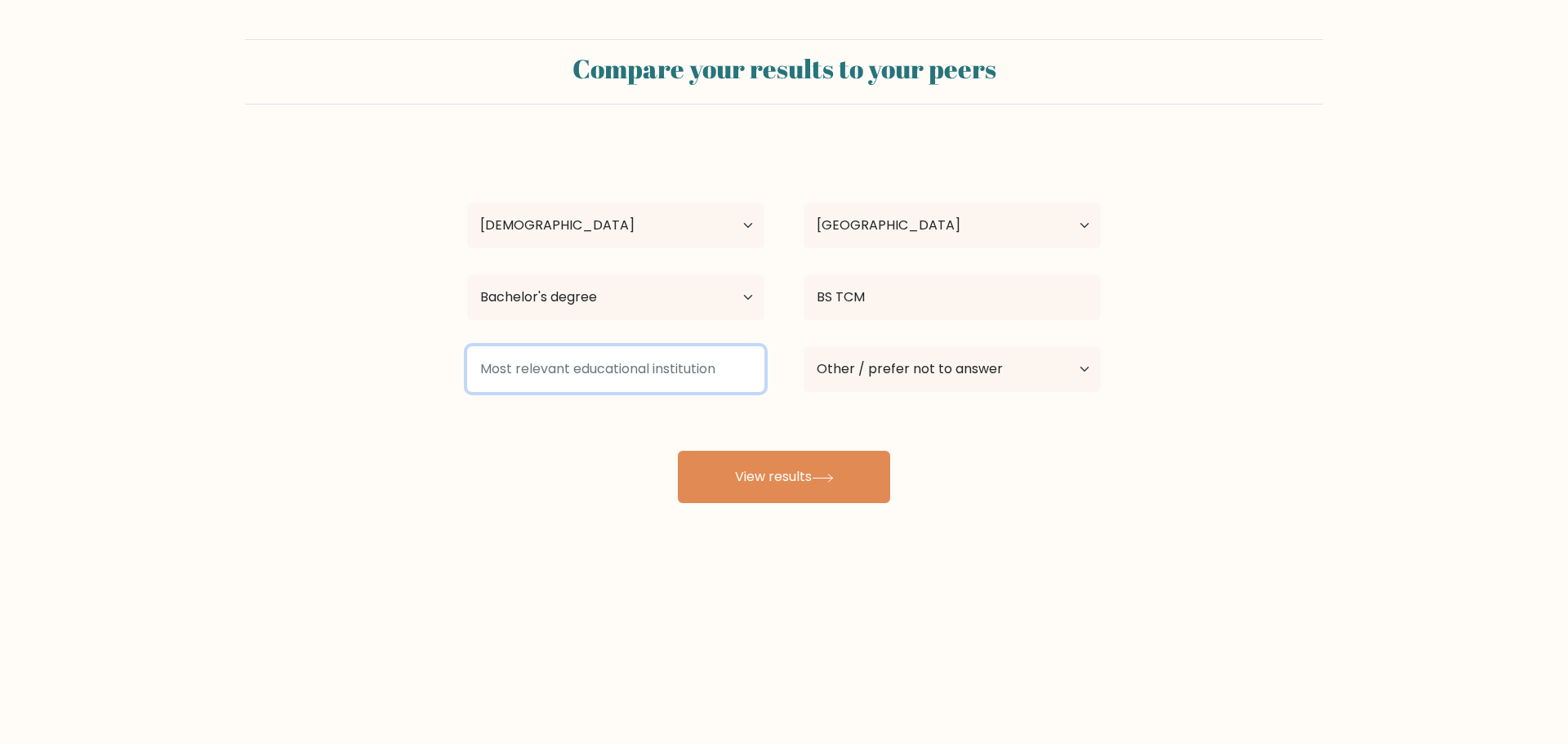
click at [555, 374] on input at bounding box center [616, 369] width 298 height 46
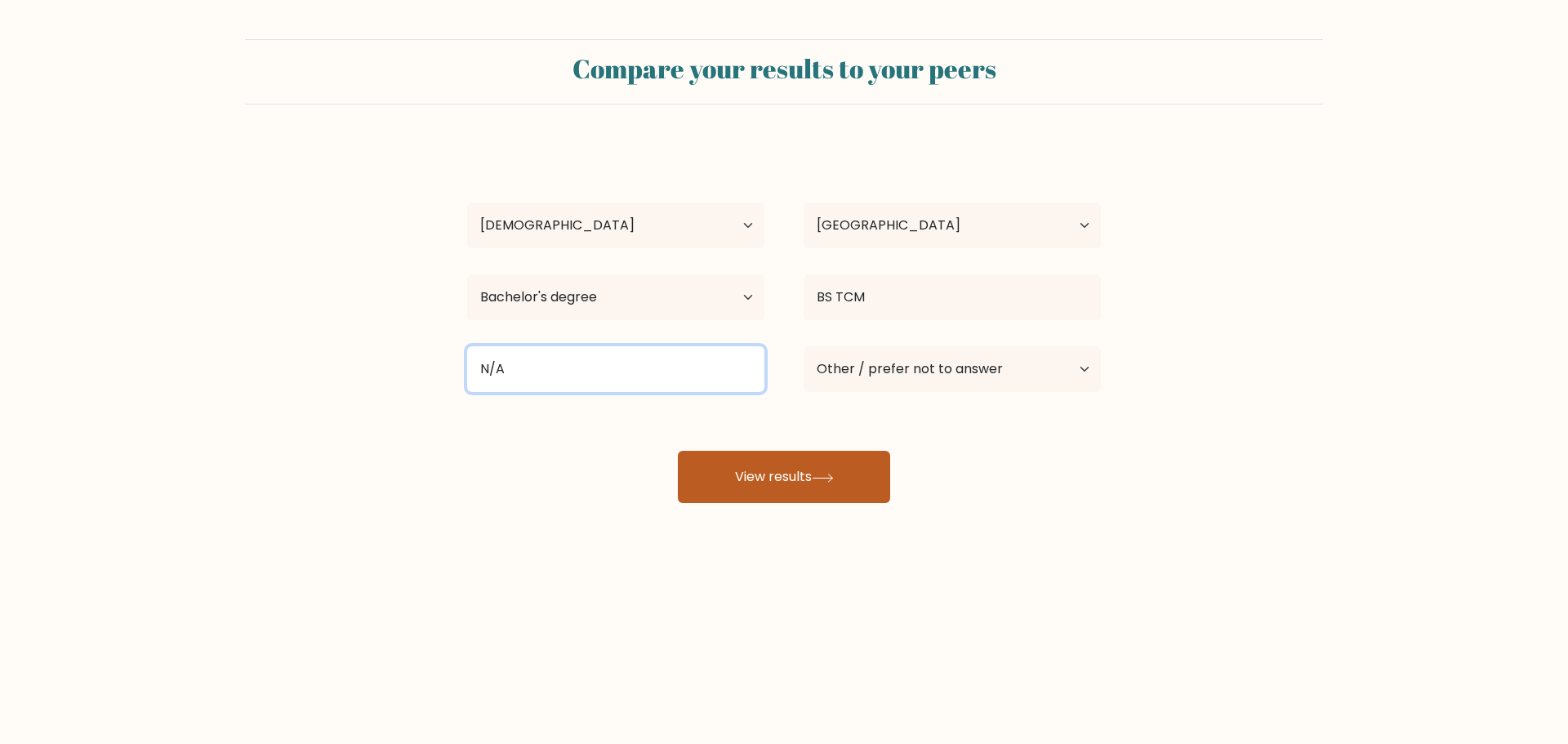
type input "N/A"
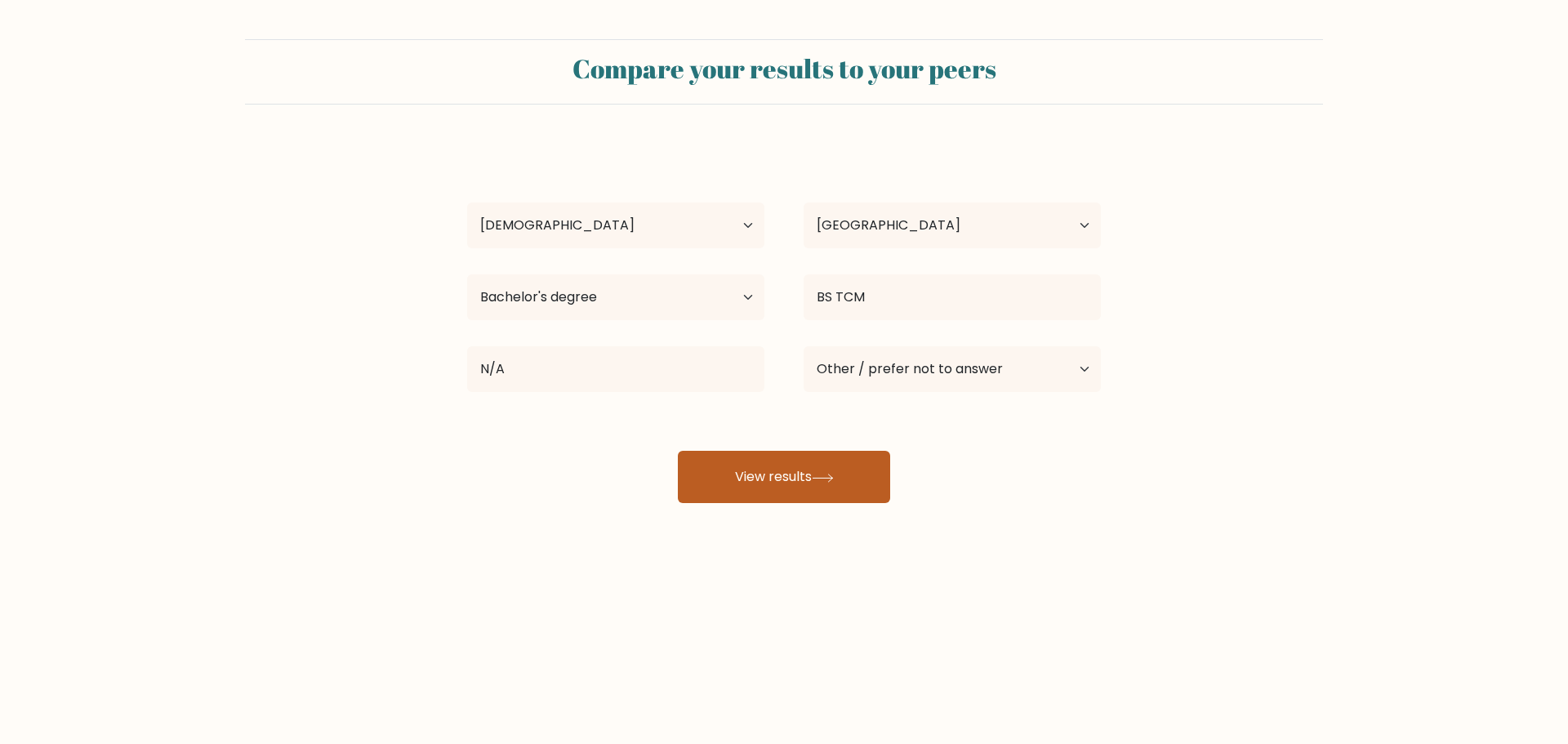
click at [837, 495] on button "View results" at bounding box center [783, 476] width 212 height 52
